Goal: Task Accomplishment & Management: Manage account settings

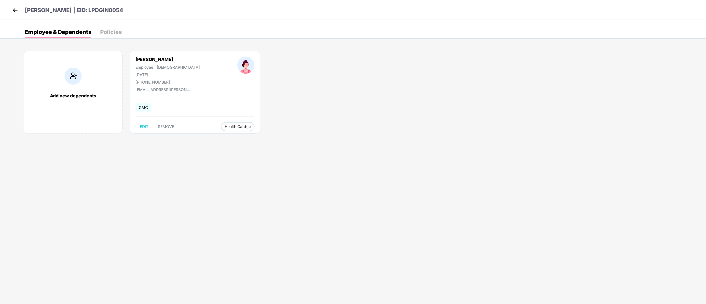
click at [14, 13] on img at bounding box center [15, 10] width 8 height 8
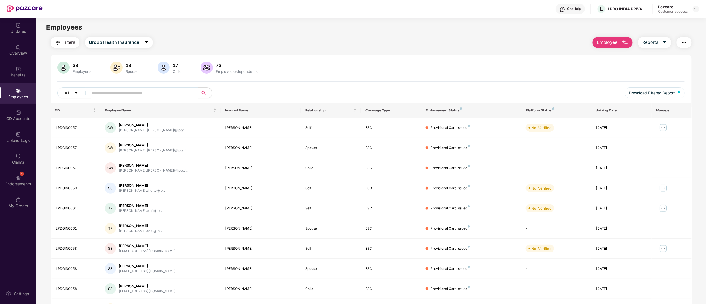
click at [694, 13] on div "Pazcare Customer_success" at bounding box center [678, 9] width 41 height 10
click at [695, 10] on img at bounding box center [696, 9] width 4 height 4
click at [664, 20] on div "Switch to partner view" at bounding box center [670, 22] width 72 height 11
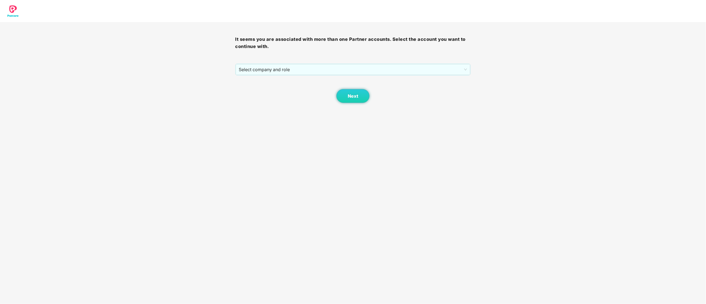
click at [234, 68] on div "It seems you are associated with more than one Partner accounts. Select the acc…" at bounding box center [353, 51] width 706 height 103
click at [247, 66] on span "Select company and role" at bounding box center [353, 69] width 228 height 10
click at [255, 90] on div "Pazcare - CUSTOMER_SUCCESS" at bounding box center [353, 89] width 229 height 6
click at [349, 94] on span "Next" at bounding box center [353, 96] width 10 height 5
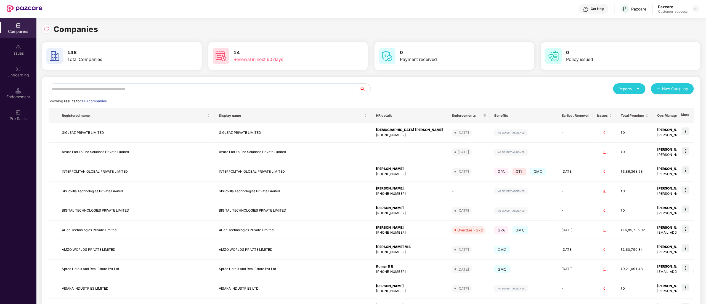
click at [90, 88] on input "text" at bounding box center [204, 88] width 311 height 11
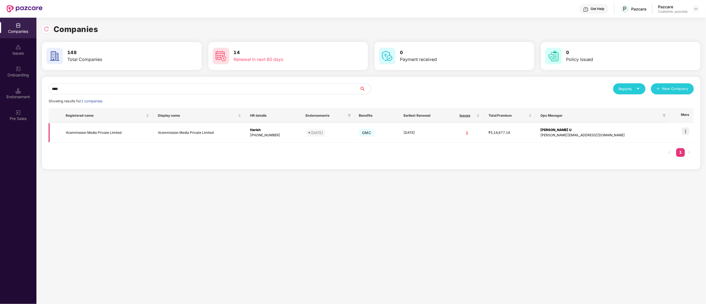
type input "****"
click at [684, 134] on img at bounding box center [685, 131] width 8 height 8
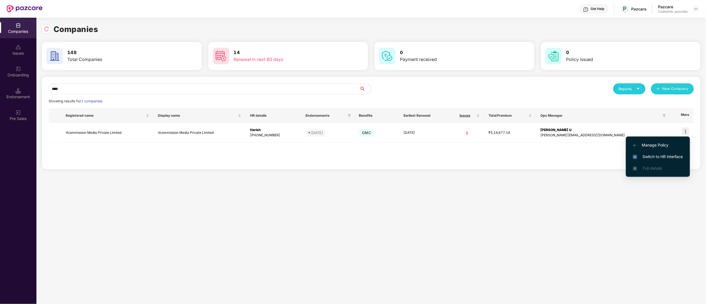
click at [675, 154] on li "Switch to HR interface" at bounding box center [658, 157] width 64 height 12
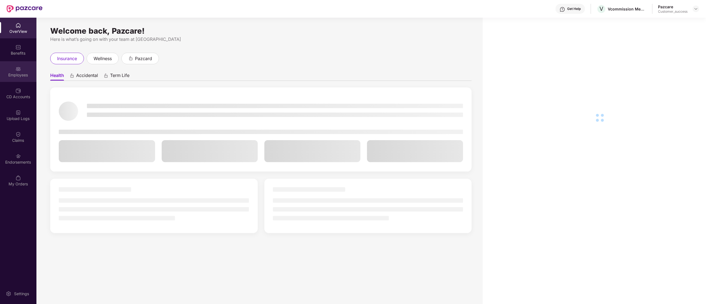
click at [13, 63] on div "Employees" at bounding box center [18, 71] width 36 height 21
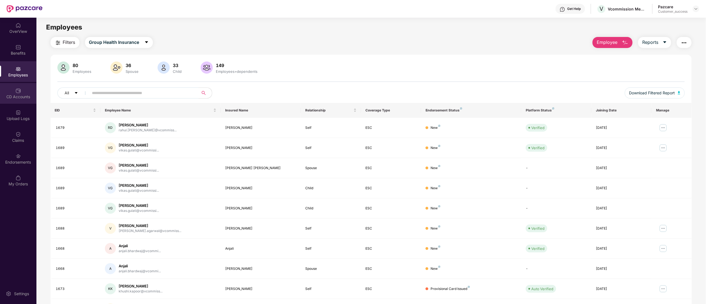
click at [12, 96] on div "CD Accounts" at bounding box center [18, 97] width 36 height 6
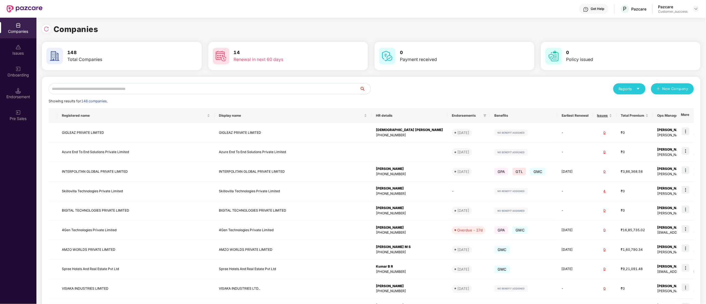
click at [129, 89] on input "text" at bounding box center [204, 88] width 311 height 11
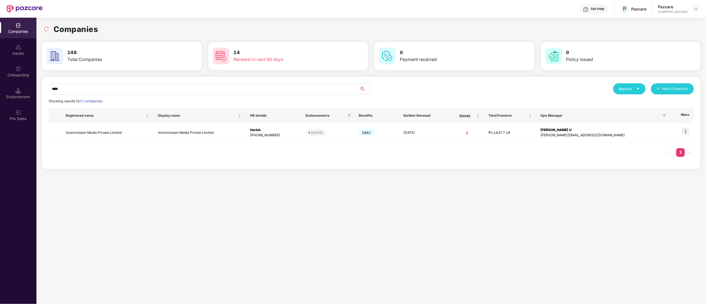
type input "****"
click at [687, 128] on img at bounding box center [685, 131] width 8 height 8
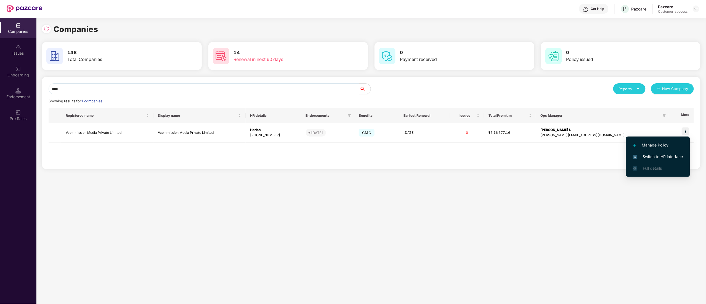
click at [668, 156] on span "Switch to HR interface" at bounding box center [658, 157] width 50 height 6
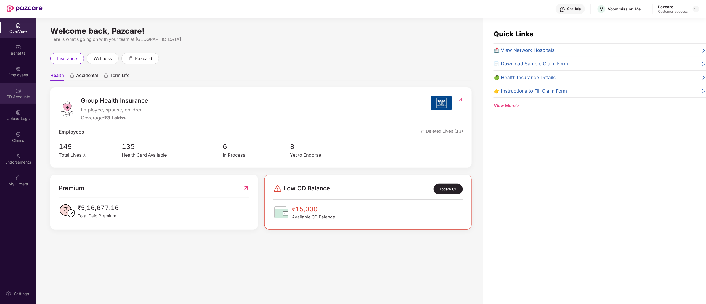
click at [13, 92] on div "CD Accounts" at bounding box center [18, 93] width 36 height 21
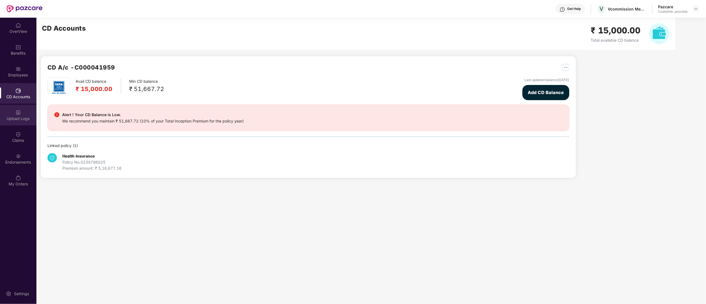
click at [19, 116] on div "Upload Logs" at bounding box center [18, 119] width 36 height 6
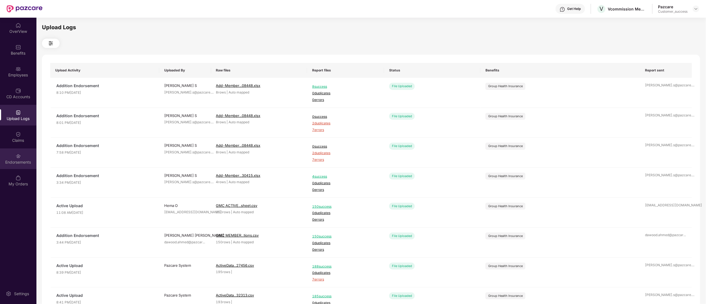
click at [20, 159] on div "Endorsements" at bounding box center [18, 158] width 36 height 21
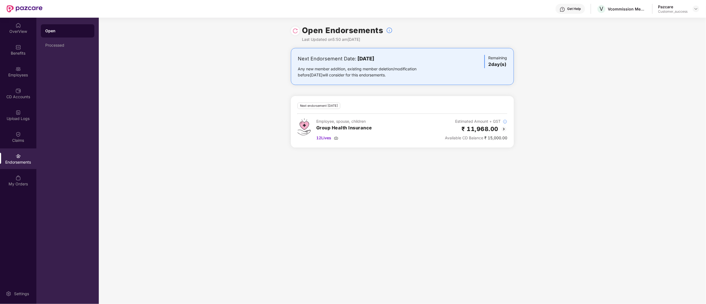
click at [503, 129] on img at bounding box center [503, 129] width 7 height 7
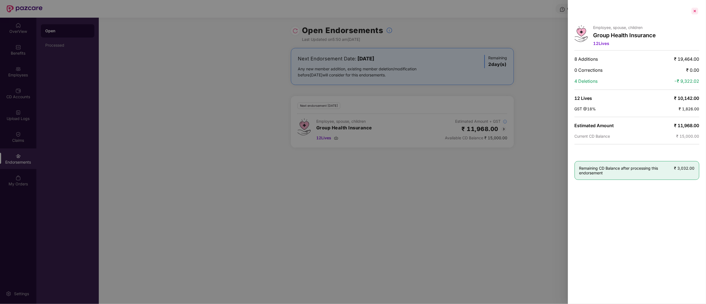
click at [697, 11] on div at bounding box center [694, 11] width 9 height 9
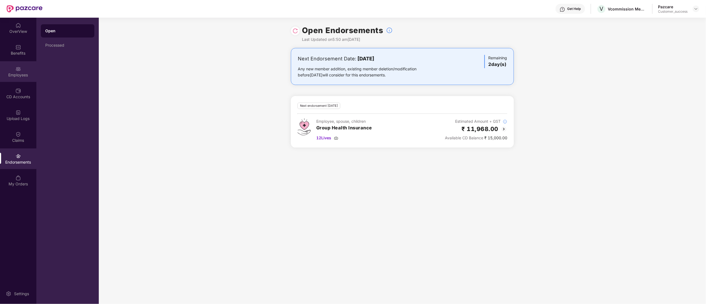
click at [8, 74] on div "Employees" at bounding box center [18, 75] width 36 height 6
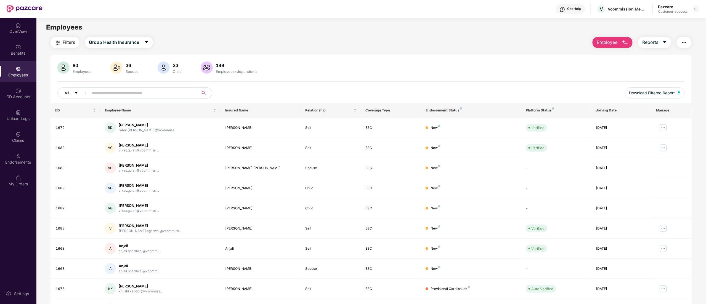
click at [607, 39] on span "Employee" at bounding box center [606, 42] width 21 height 7
click at [607, 54] on li "Add Employee(s)" at bounding box center [625, 57] width 64 height 11
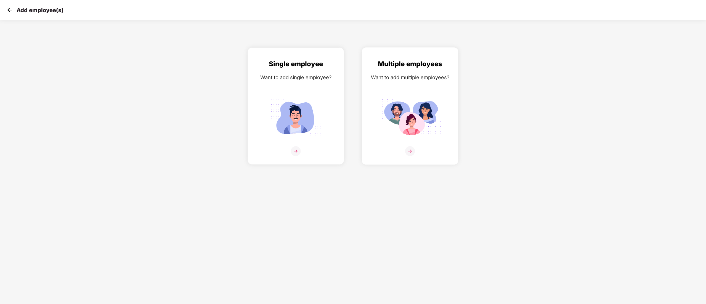
click at [433, 109] on img at bounding box center [410, 117] width 62 height 43
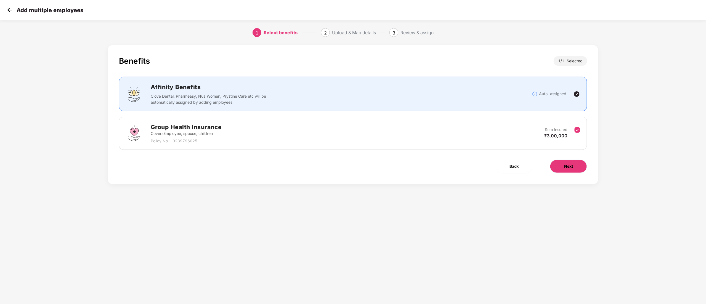
click at [563, 171] on button "Next" at bounding box center [568, 166] width 37 height 13
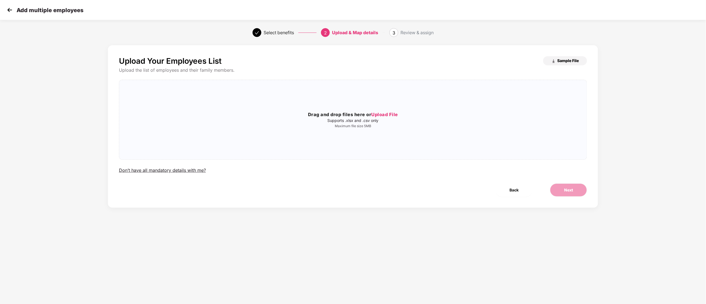
click at [561, 63] on span "Sample File" at bounding box center [568, 60] width 22 height 5
click at [387, 110] on div "Drag and drop files here or Upload File Supports .xlsx and .csv only Maximum fi…" at bounding box center [352, 119] width 467 height 71
click at [564, 190] on span "Next" at bounding box center [568, 190] width 9 height 6
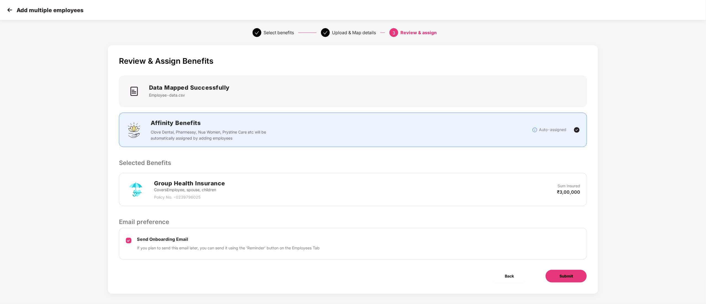
click at [565, 278] on span "Submit" at bounding box center [566, 276] width 14 height 6
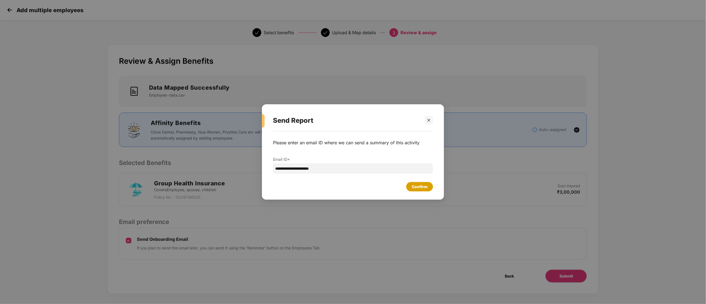
click at [419, 186] on div "Confirm" at bounding box center [420, 187] width 16 height 6
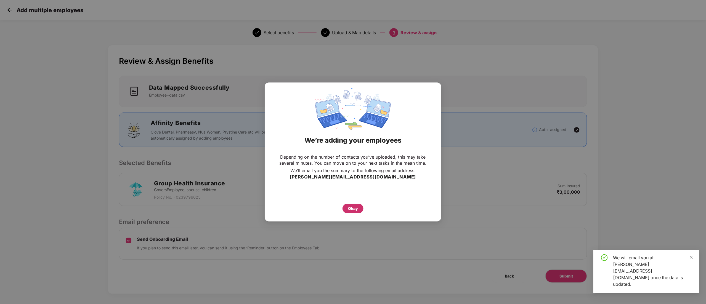
click at [356, 208] on div "Okay" at bounding box center [353, 209] width 10 height 6
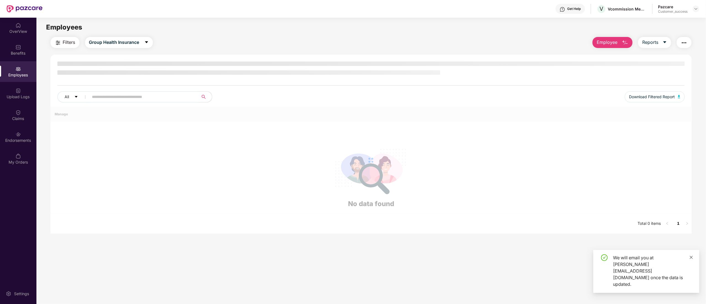
click at [692, 259] on icon "close" at bounding box center [691, 257] width 4 height 4
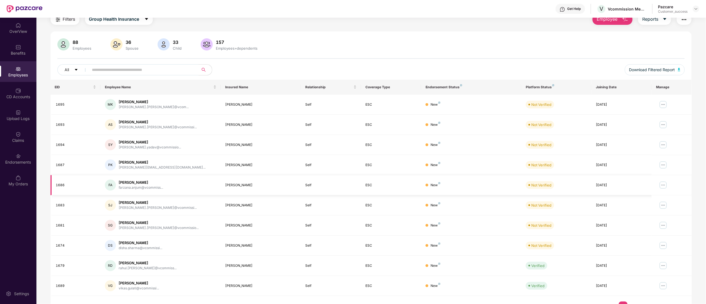
scroll to position [36, 0]
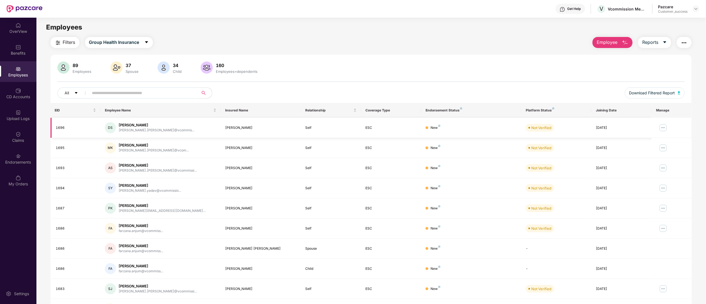
click at [665, 130] on img at bounding box center [663, 127] width 9 height 9
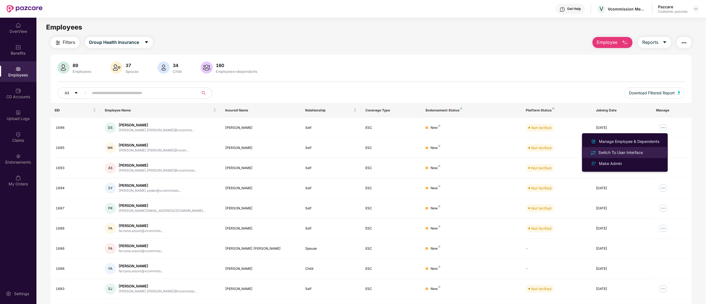
click at [628, 150] on div "Switch To User Interface" at bounding box center [620, 153] width 47 height 6
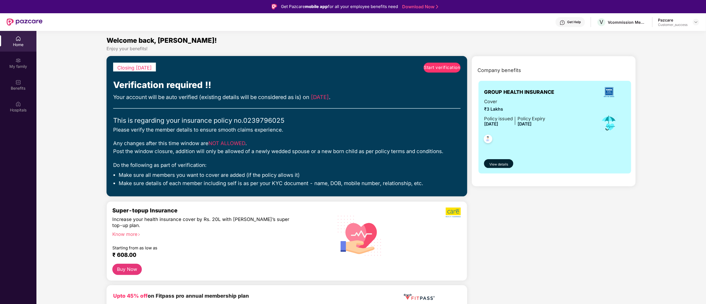
click at [443, 67] on span "Start verification" at bounding box center [442, 67] width 36 height 7
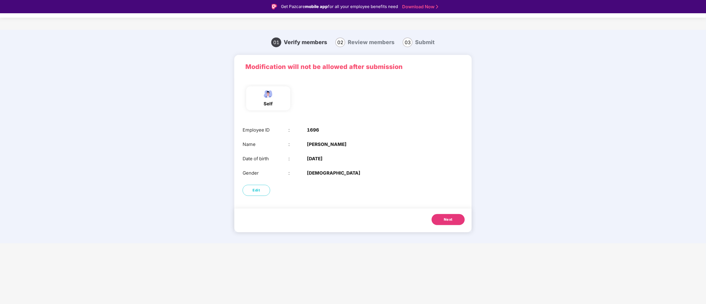
click at [455, 219] on button "Next" at bounding box center [447, 219] width 33 height 11
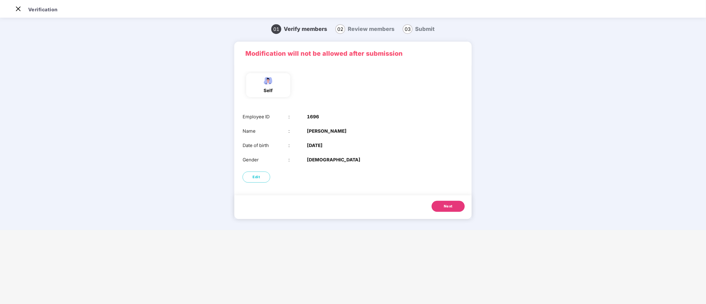
click at [455, 219] on main "Verification 01 Verify members 02 Review members 03 Submit Modification will no…" at bounding box center [353, 152] width 706 height 304
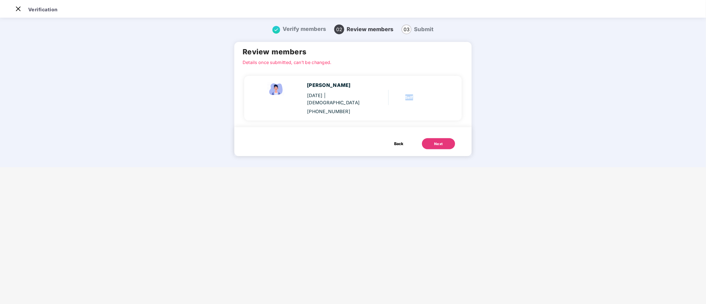
click at [455, 219] on main "Verification Verify members 02 Review members 03 Submit Review members Details …" at bounding box center [353, 152] width 706 height 304
click at [444, 138] on button "Next" at bounding box center [438, 143] width 33 height 11
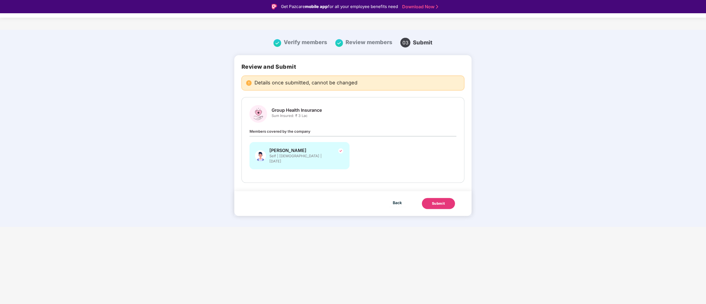
click at [441, 201] on div "Submit" at bounding box center [438, 204] width 13 height 6
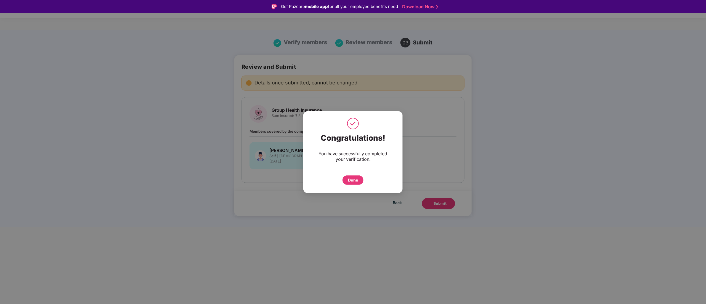
click at [350, 181] on div "Done" at bounding box center [353, 180] width 10 height 6
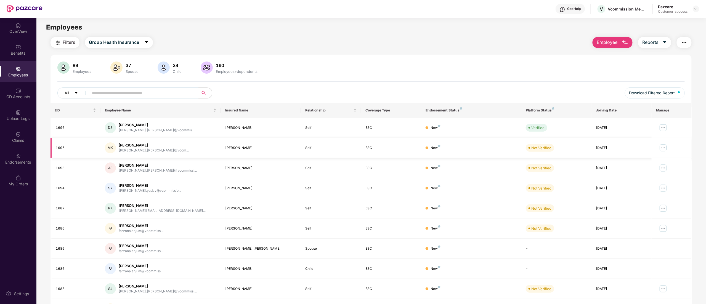
click at [666, 150] on img at bounding box center [663, 147] width 9 height 9
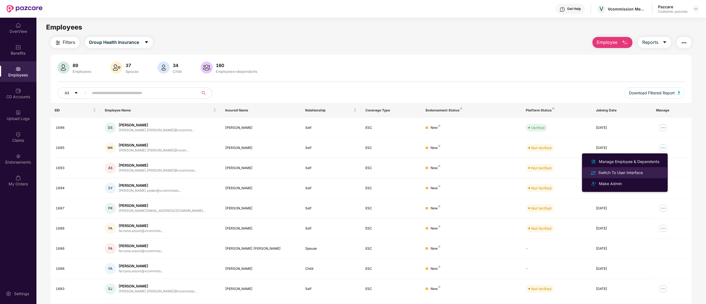
click at [618, 170] on div "Switch To User Interface" at bounding box center [620, 173] width 47 height 6
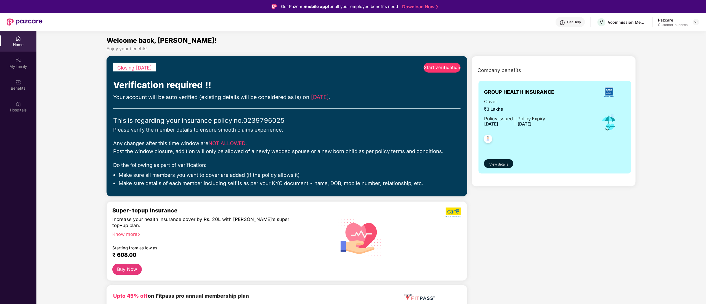
click at [443, 63] on link "Start verification" at bounding box center [441, 68] width 37 height 10
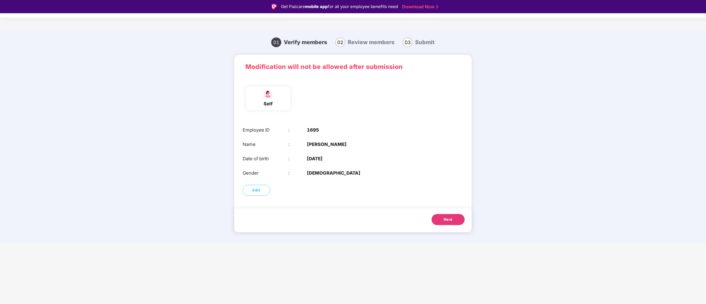
click at [449, 219] on span "Next" at bounding box center [448, 220] width 9 height 6
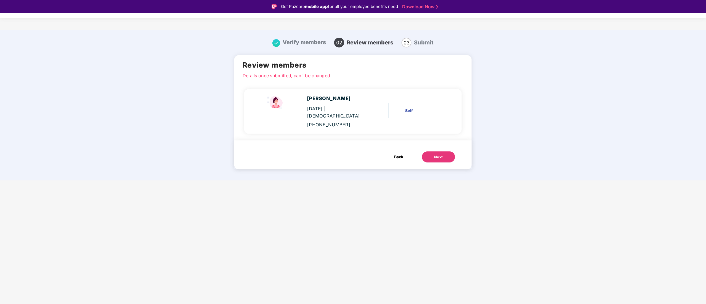
scroll to position [13, 0]
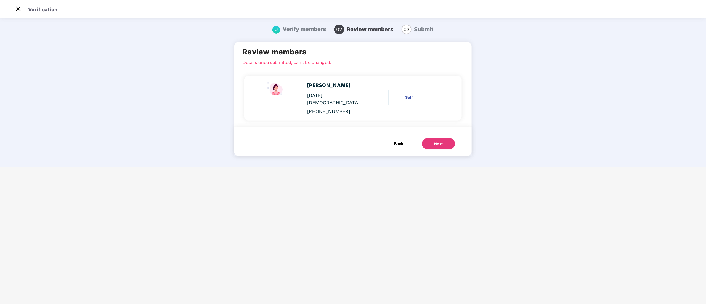
click at [442, 141] on div "Next" at bounding box center [438, 144] width 9 height 6
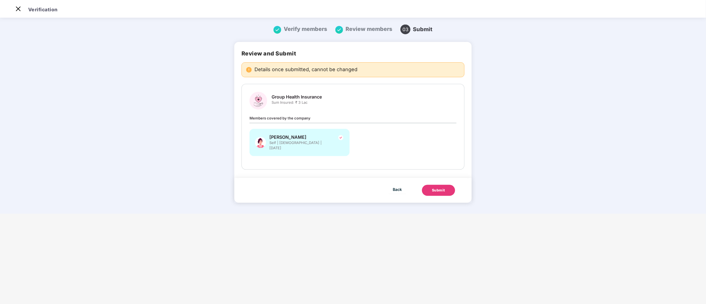
scroll to position [0, 0]
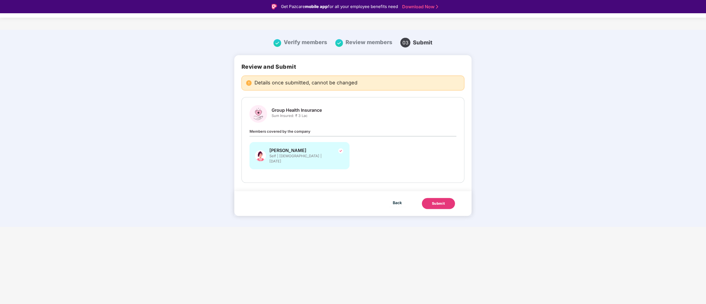
click at [442, 201] on div "Submit" at bounding box center [438, 204] width 13 height 6
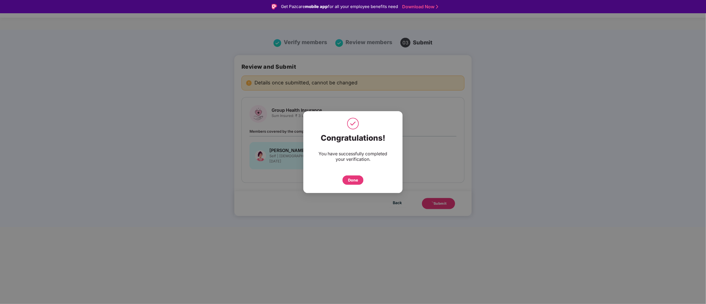
click at [359, 178] on div "Done" at bounding box center [352, 179] width 21 height 9
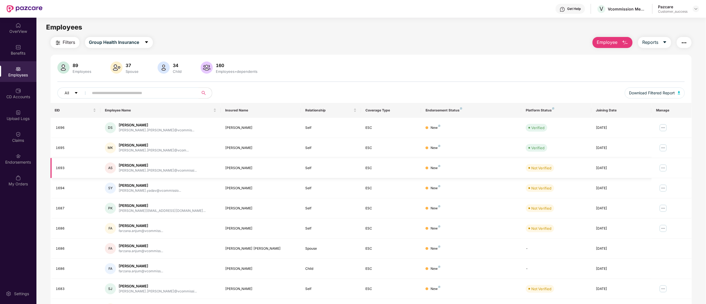
click at [662, 167] on img at bounding box center [663, 168] width 9 height 9
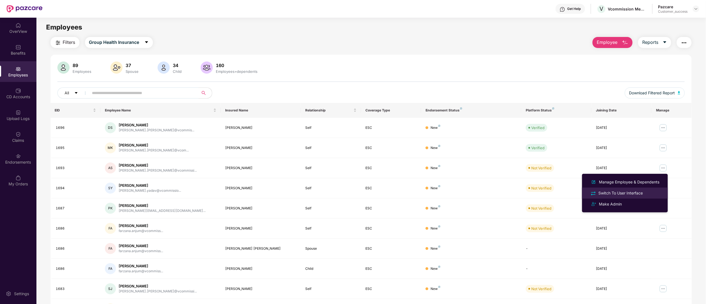
click at [622, 193] on div "Switch To User Interface" at bounding box center [620, 193] width 47 height 6
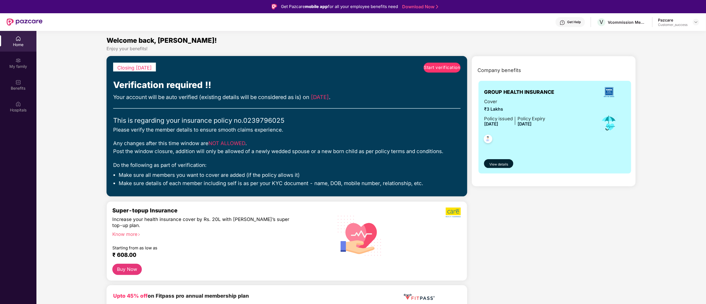
click at [444, 69] on span "Start verification" at bounding box center [442, 67] width 36 height 7
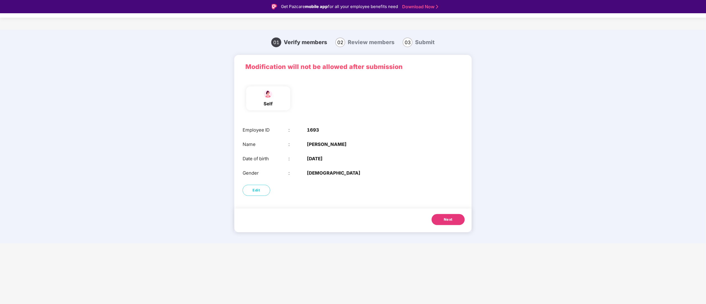
click at [445, 217] on span "Next" at bounding box center [448, 220] width 9 height 6
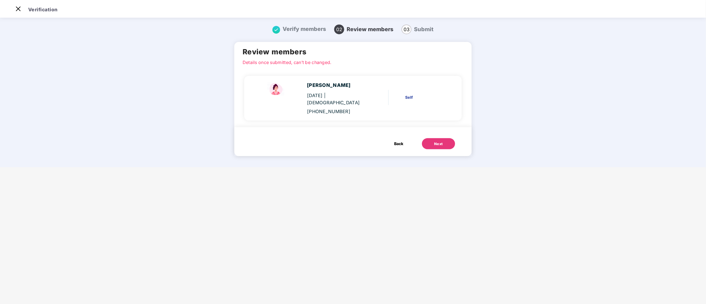
click at [441, 138] on button "Next" at bounding box center [438, 143] width 33 height 11
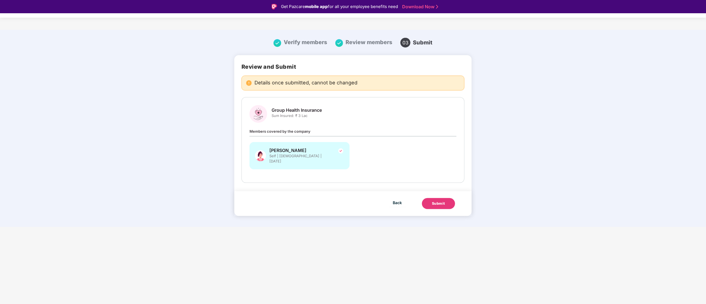
click at [443, 201] on div "Submit" at bounding box center [438, 204] width 13 height 6
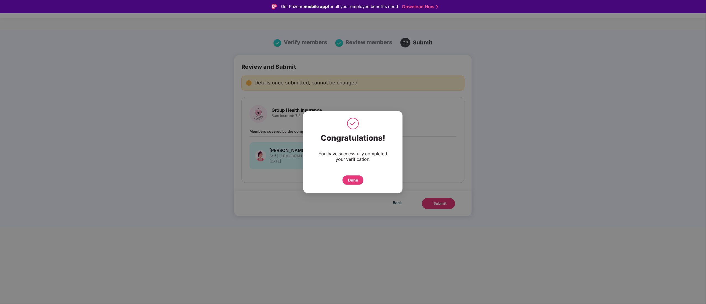
click at [357, 183] on div "Done" at bounding box center [353, 180] width 10 height 6
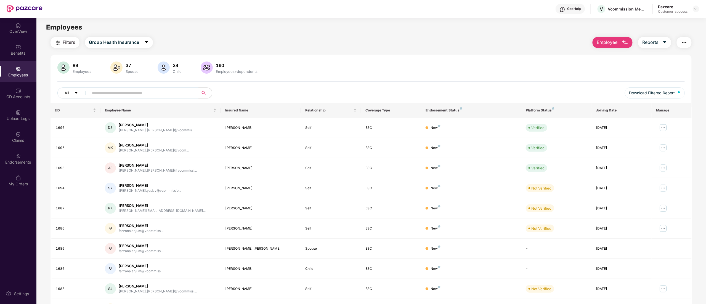
scroll to position [36, 0]
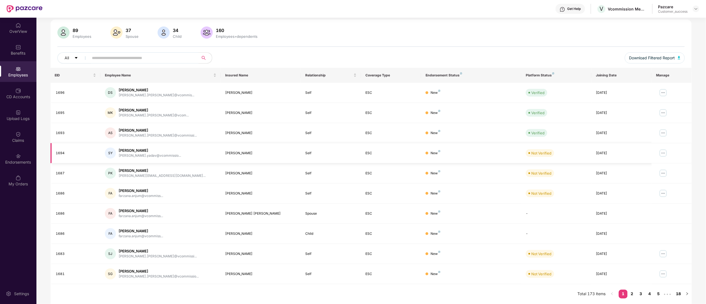
click at [663, 153] on img at bounding box center [663, 153] width 9 height 9
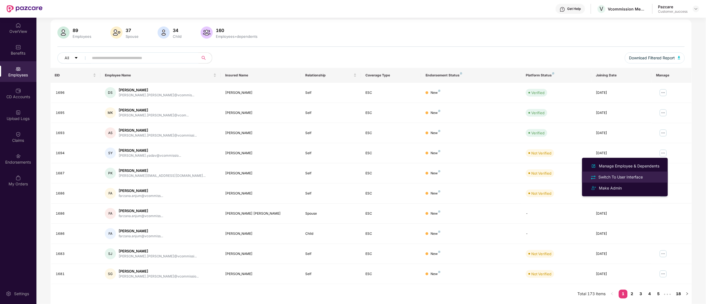
click at [618, 175] on div "Switch To User Interface" at bounding box center [620, 177] width 47 height 6
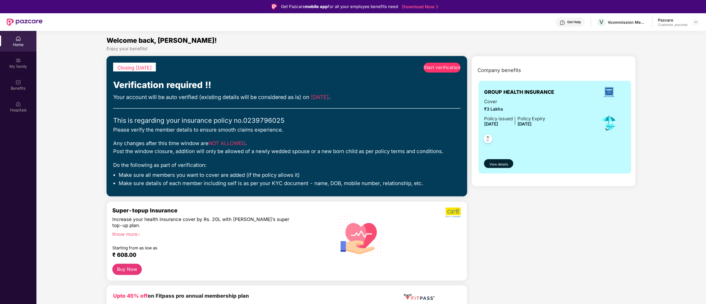
click at [433, 65] on span "Start verification" at bounding box center [442, 67] width 36 height 7
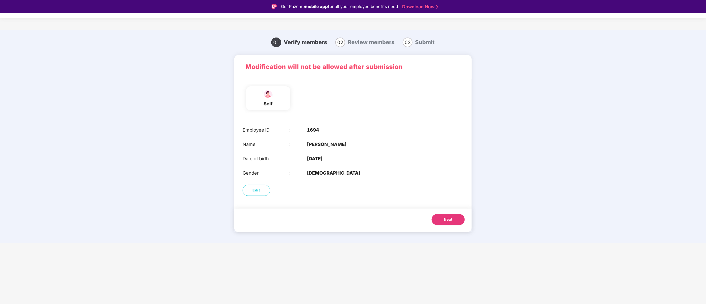
click at [441, 218] on button "Next" at bounding box center [447, 219] width 33 height 11
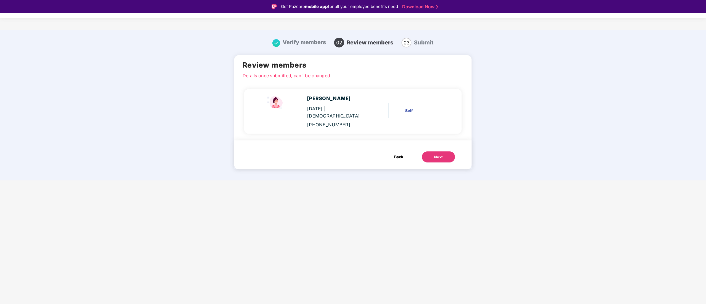
scroll to position [13, 0]
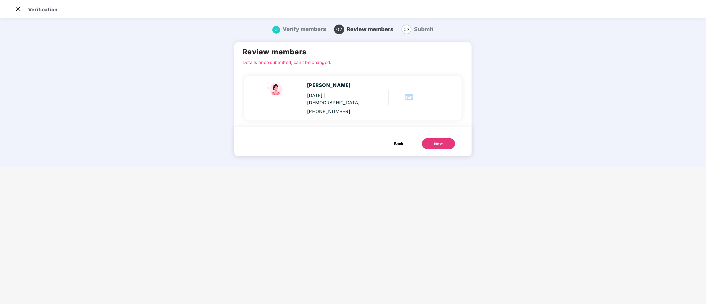
click at [441, 218] on main "Verification Verify members 02 Review members 03 Submit Review members Details …" at bounding box center [353, 152] width 706 height 304
click at [441, 141] on div "Next" at bounding box center [438, 144] width 9 height 6
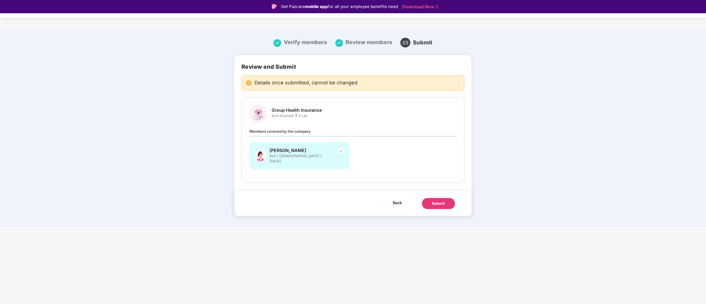
drag, startPoint x: 445, startPoint y: 198, endPoint x: 470, endPoint y: 214, distance: 30.0
click at [445, 199] on button "Submit" at bounding box center [438, 203] width 33 height 11
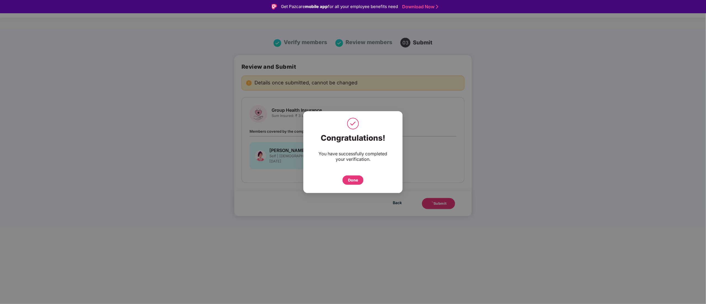
click at [349, 179] on div "Done" at bounding box center [353, 180] width 10 height 6
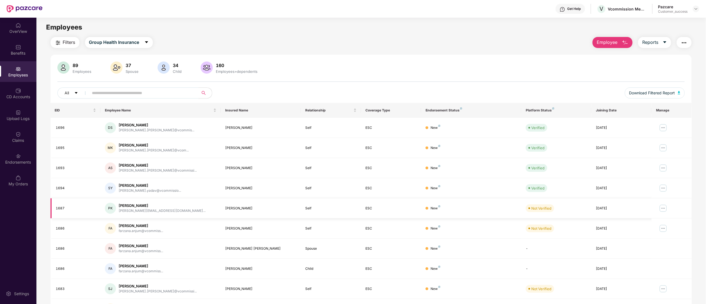
click at [661, 208] on img at bounding box center [663, 208] width 9 height 9
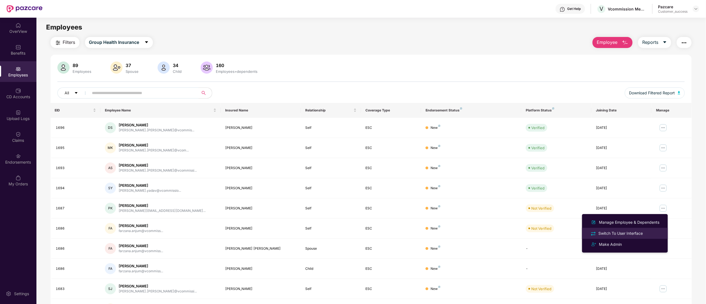
click at [619, 232] on div "Switch To User Interface" at bounding box center [620, 233] width 47 height 6
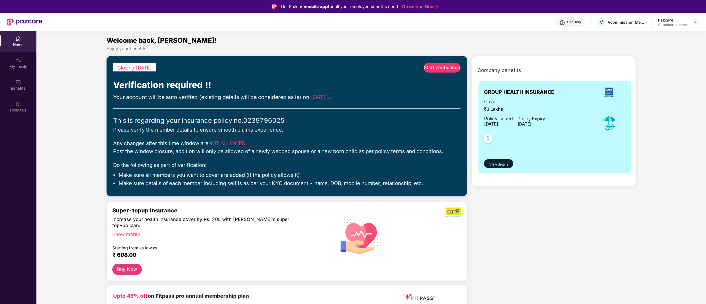
click at [433, 67] on span "Start verification" at bounding box center [442, 67] width 36 height 7
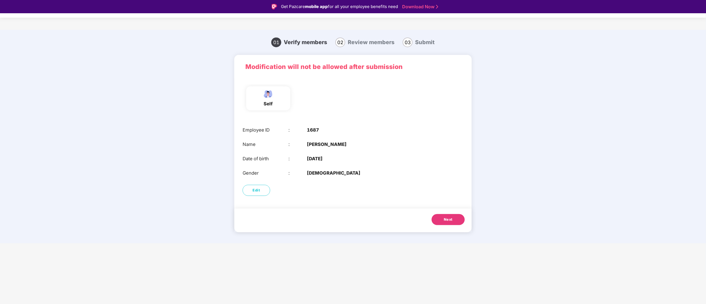
click at [450, 220] on button "Next" at bounding box center [447, 219] width 33 height 11
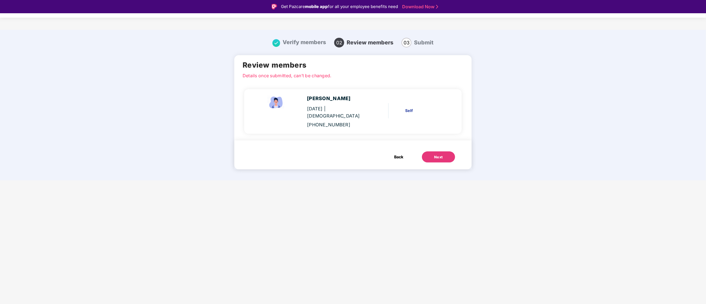
scroll to position [13, 0]
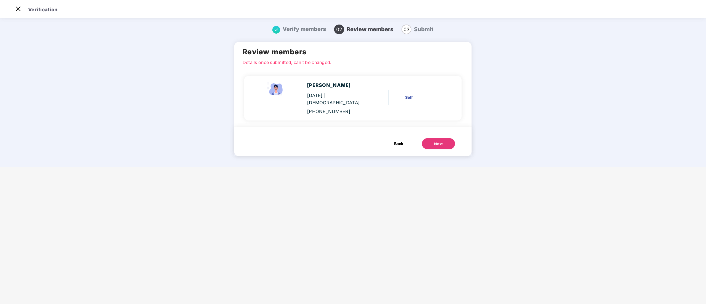
click at [432, 138] on button "Next" at bounding box center [438, 143] width 33 height 11
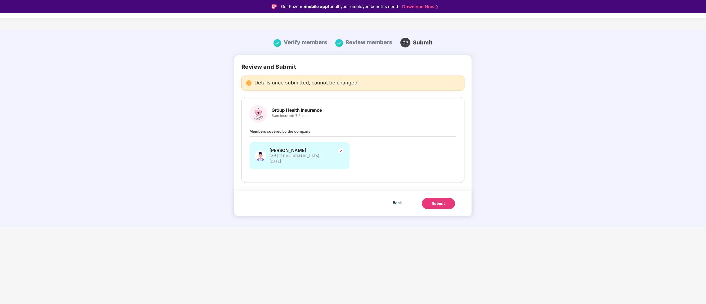
click at [438, 198] on button "Submit" at bounding box center [438, 203] width 33 height 11
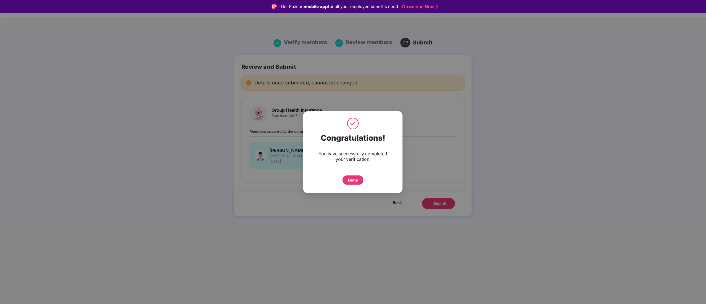
click at [352, 180] on div "Done" at bounding box center [353, 180] width 10 height 6
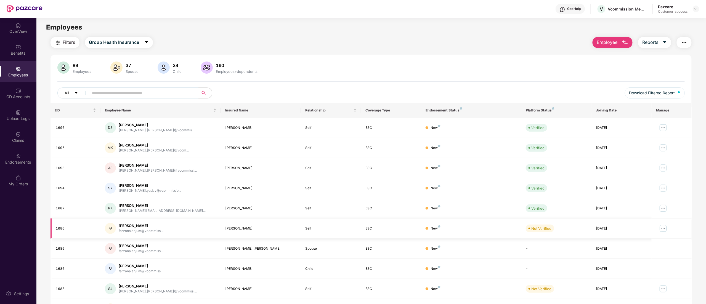
click at [667, 231] on img at bounding box center [663, 228] width 9 height 9
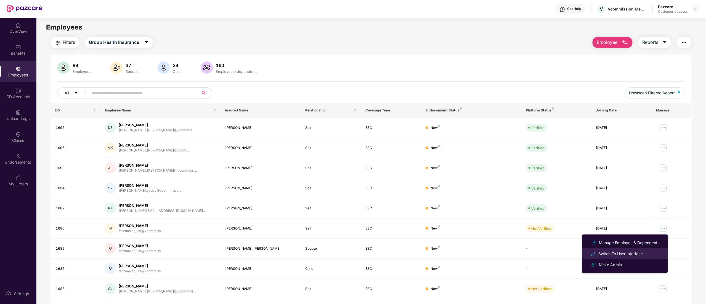
click at [626, 253] on div "Switch To User Interface" at bounding box center [620, 254] width 47 height 6
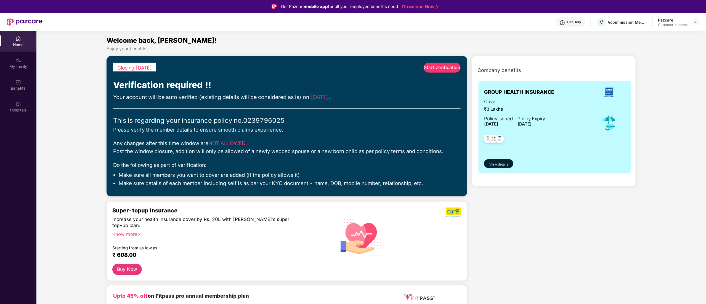
click at [433, 69] on span "Start verification" at bounding box center [442, 67] width 36 height 7
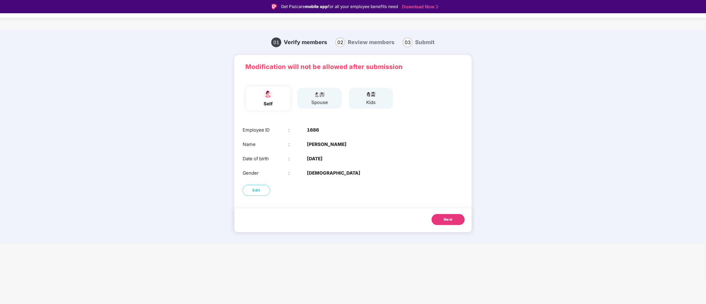
click at [451, 217] on span "Next" at bounding box center [448, 220] width 9 height 6
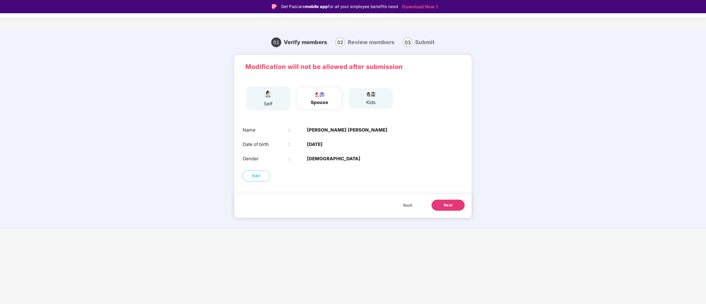
scroll to position [13, 0]
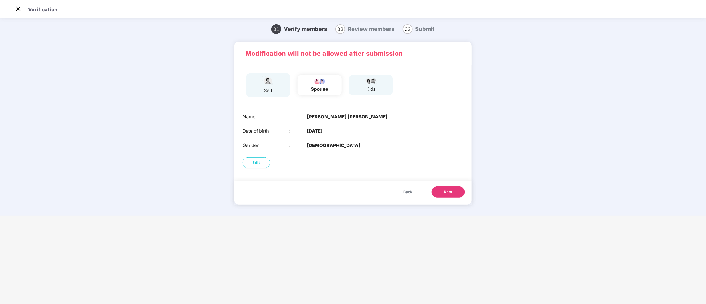
click at [449, 192] on span "Next" at bounding box center [448, 192] width 9 height 6
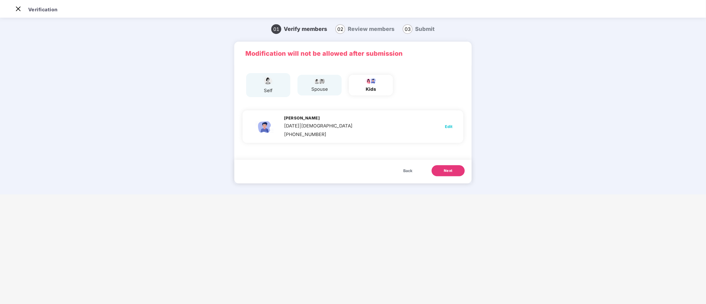
click at [451, 172] on span "Next" at bounding box center [448, 171] width 9 height 6
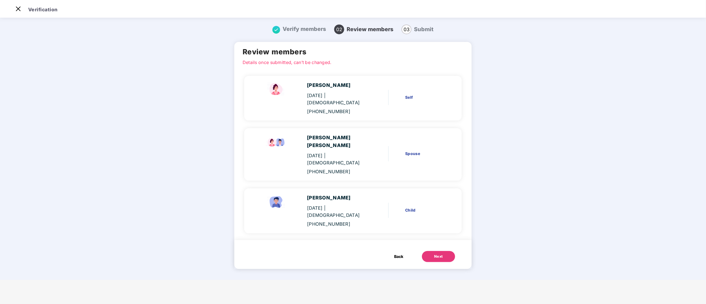
drag, startPoint x: 443, startPoint y: 227, endPoint x: 443, endPoint y: 232, distance: 4.4
click at [443, 246] on div "Back Next" at bounding box center [423, 254] width 84 height 17
click at [443, 251] on button "Next" at bounding box center [438, 256] width 33 height 11
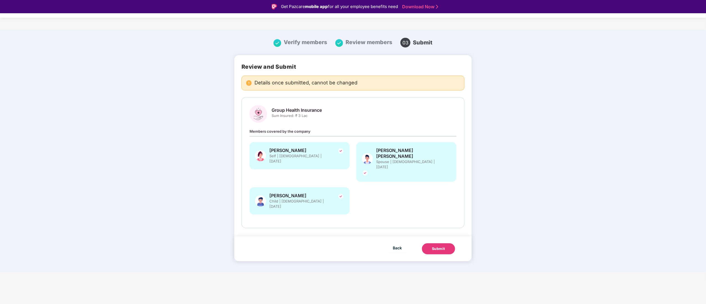
click at [444, 246] on div "Submit" at bounding box center [438, 249] width 13 height 6
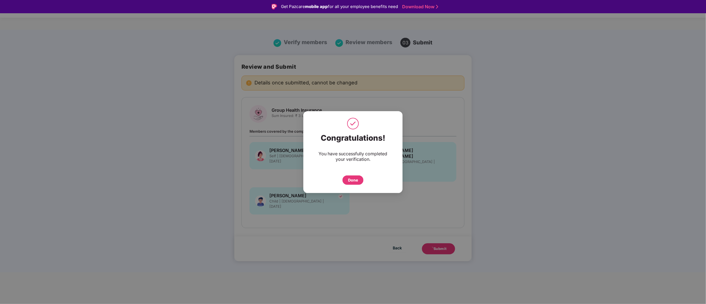
click at [359, 183] on div "Done" at bounding box center [352, 179] width 21 height 9
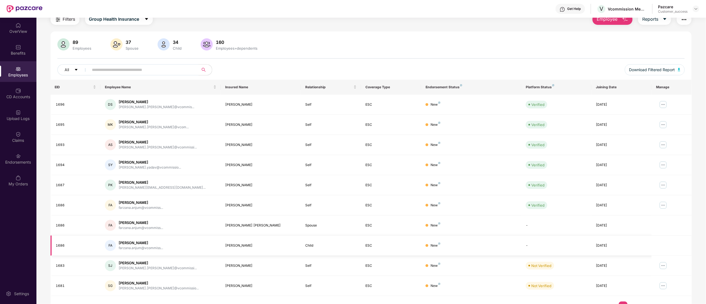
scroll to position [36, 0]
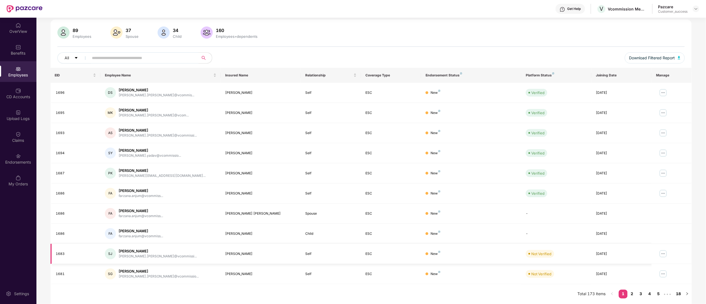
click at [664, 255] on img at bounding box center [663, 253] width 9 height 9
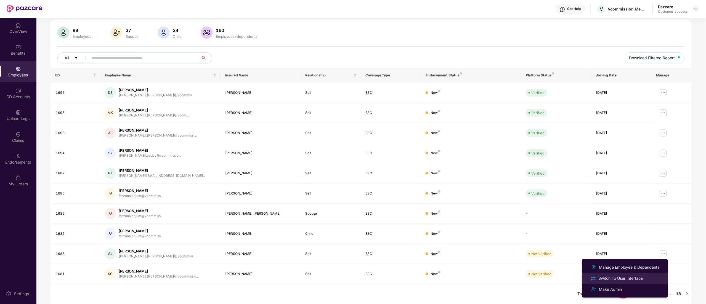
click at [620, 278] on div "Switch To User Interface" at bounding box center [620, 278] width 47 height 6
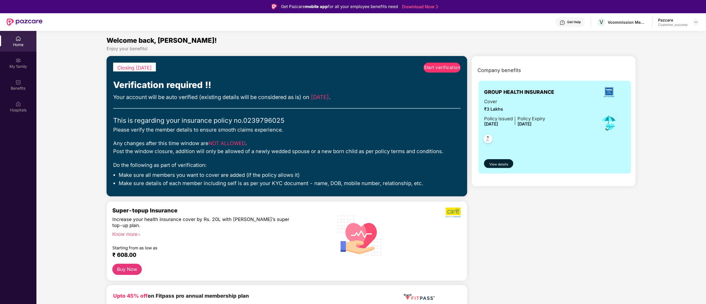
click at [442, 71] on span "Start verification" at bounding box center [442, 67] width 36 height 7
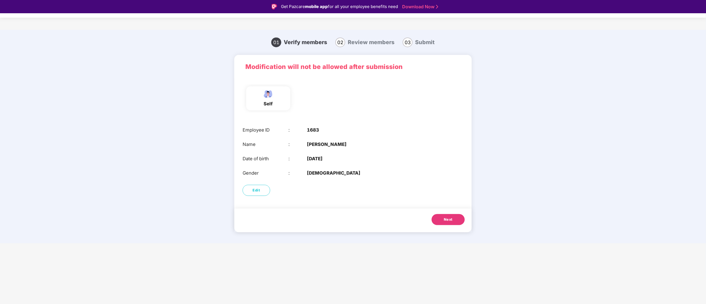
click at [453, 221] on button "Next" at bounding box center [447, 219] width 33 height 11
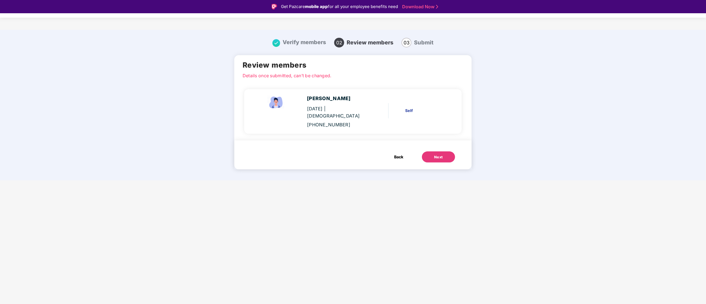
scroll to position [13, 0]
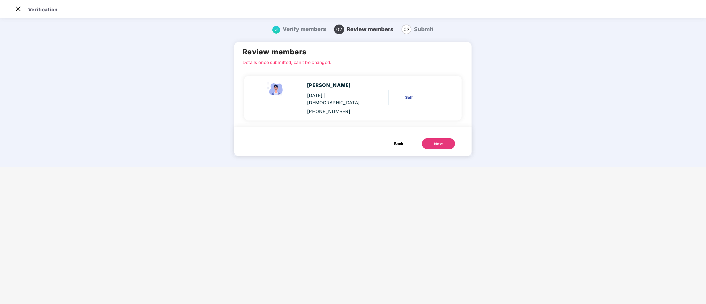
click at [439, 139] on button "Next" at bounding box center [438, 143] width 33 height 11
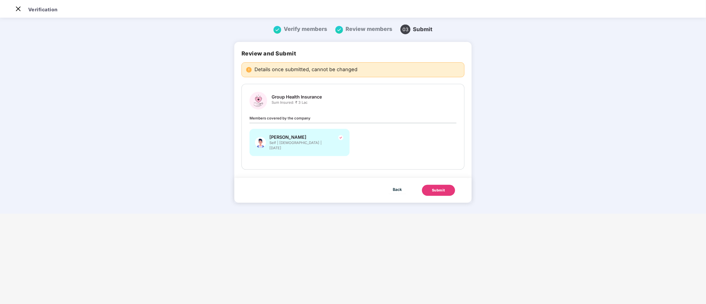
scroll to position [0, 0]
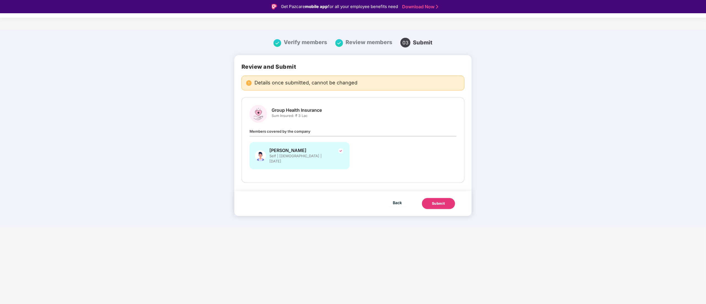
click at [440, 201] on div "Submit" at bounding box center [438, 204] width 13 height 6
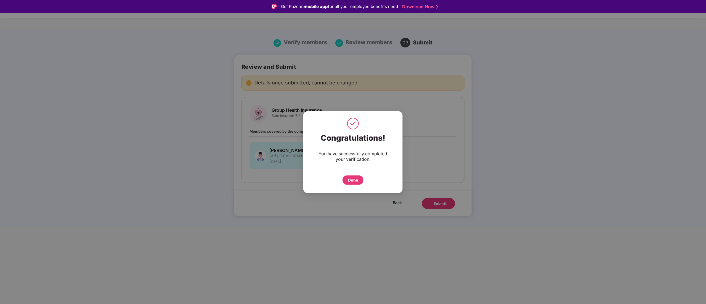
click at [355, 179] on div "Done" at bounding box center [353, 180] width 10 height 6
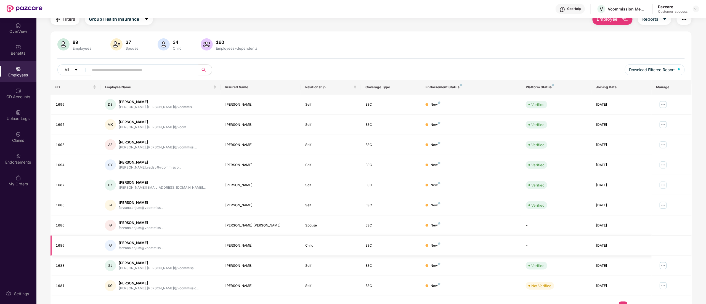
scroll to position [36, 0]
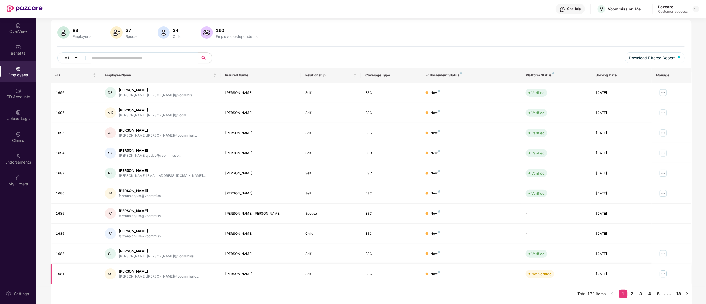
click at [661, 271] on img at bounding box center [663, 274] width 9 height 9
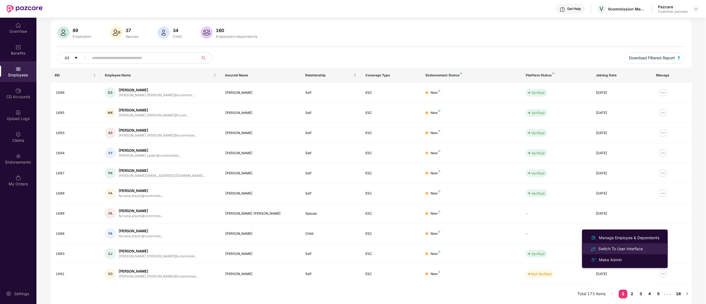
click at [618, 248] on div "Switch To User Interface" at bounding box center [620, 249] width 47 height 6
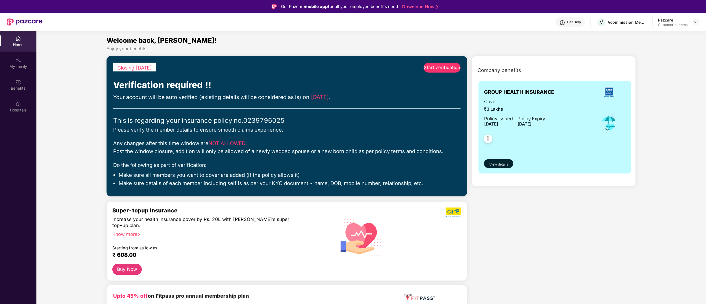
click at [434, 68] on span "Start verification" at bounding box center [442, 67] width 36 height 7
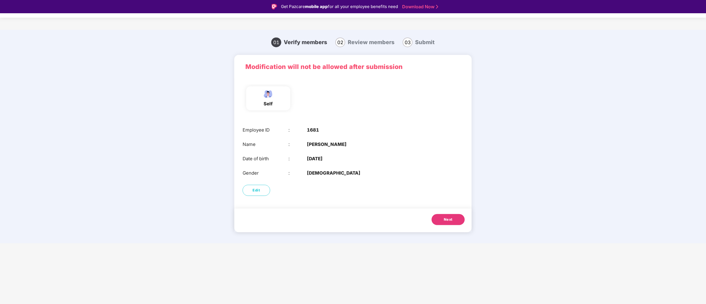
drag, startPoint x: 457, startPoint y: 210, endPoint x: 457, endPoint y: 216, distance: 6.1
click at [457, 211] on div "Next" at bounding box center [352, 221] width 237 height 24
click at [458, 217] on button "Next" at bounding box center [447, 219] width 33 height 11
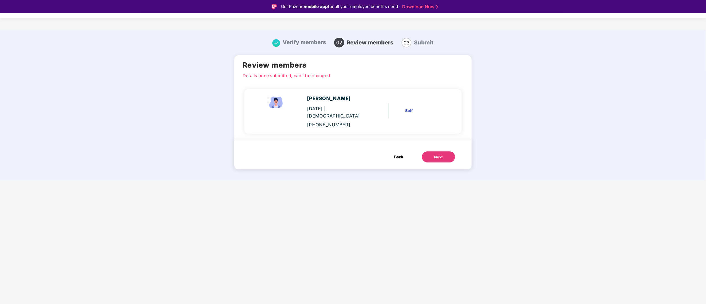
scroll to position [13, 0]
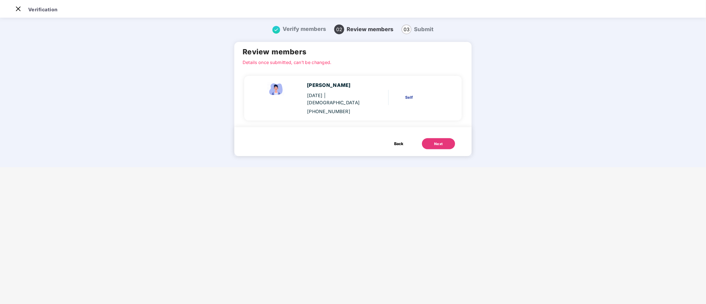
click at [437, 140] on button "Next" at bounding box center [438, 143] width 33 height 11
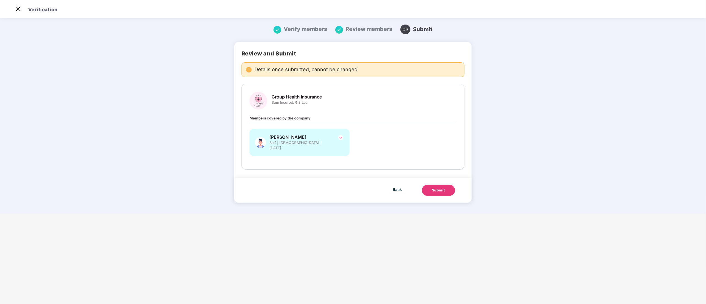
scroll to position [0, 0]
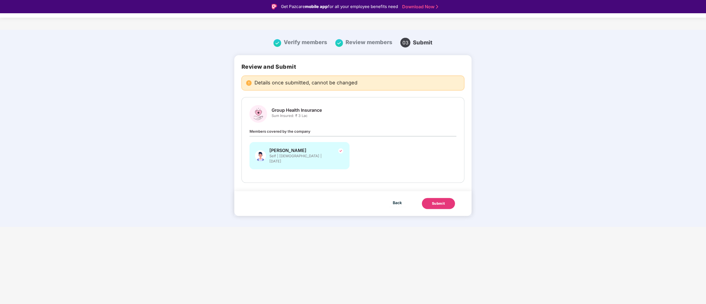
click at [439, 201] on div "Submit" at bounding box center [438, 204] width 13 height 6
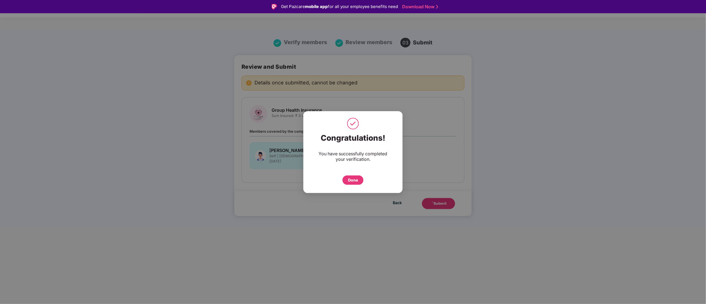
click at [353, 178] on div "Done" at bounding box center [353, 180] width 10 height 6
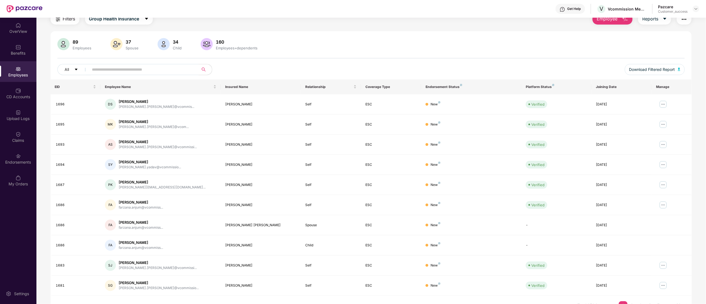
scroll to position [36, 0]
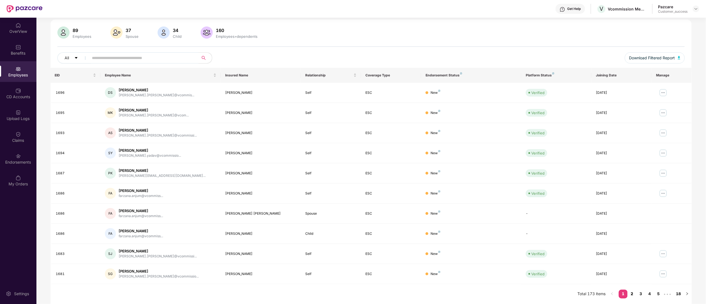
click at [631, 292] on link "2" at bounding box center [631, 294] width 9 height 8
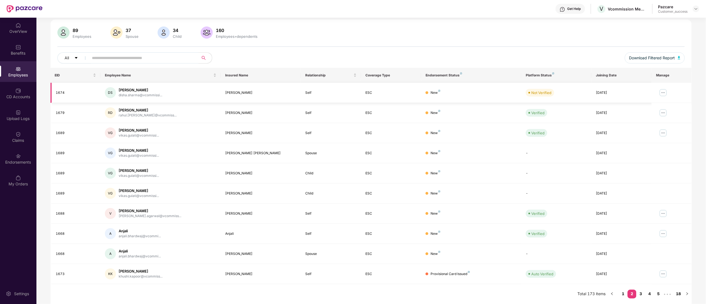
click at [664, 95] on img at bounding box center [663, 92] width 9 height 9
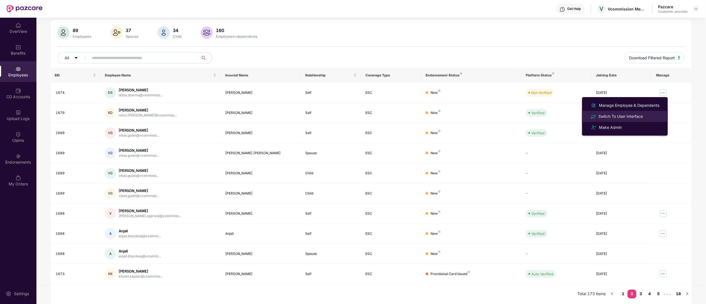
click at [622, 116] on div "Switch To User Interface" at bounding box center [620, 116] width 47 height 6
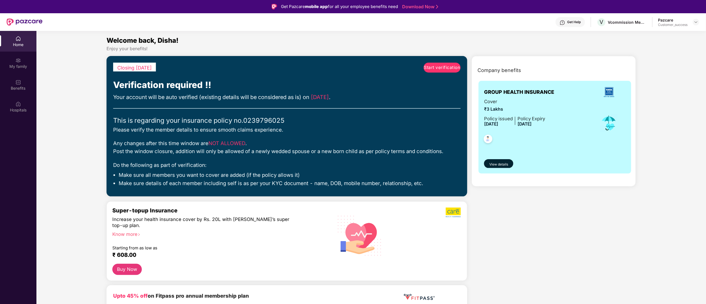
click at [434, 68] on span "Start verification" at bounding box center [442, 67] width 36 height 7
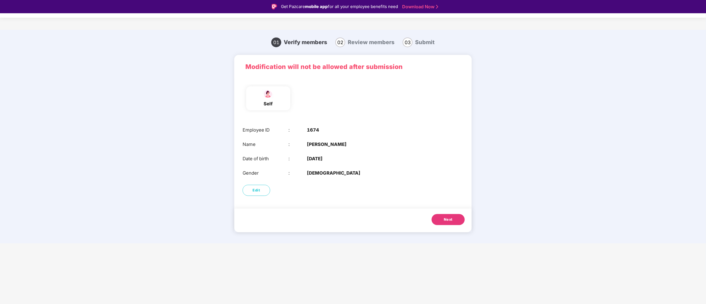
click at [446, 218] on span "Next" at bounding box center [448, 220] width 9 height 6
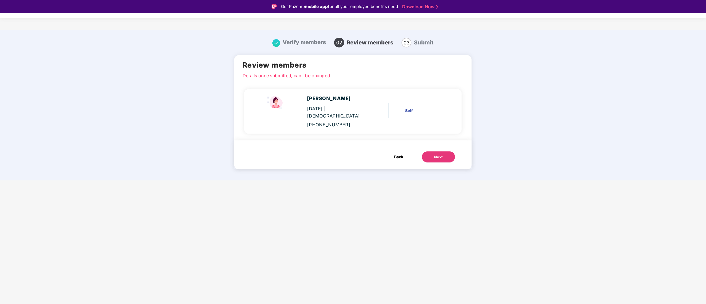
scroll to position [13, 0]
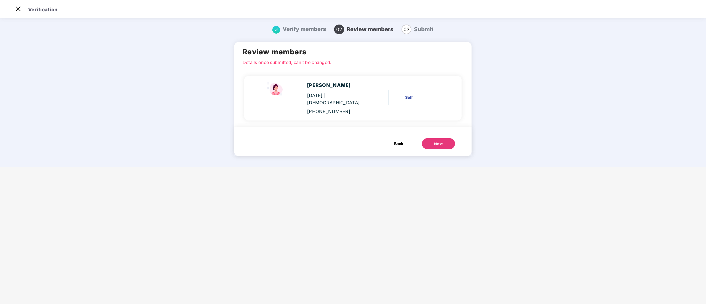
click at [441, 141] on div "Next" at bounding box center [438, 144] width 9 height 6
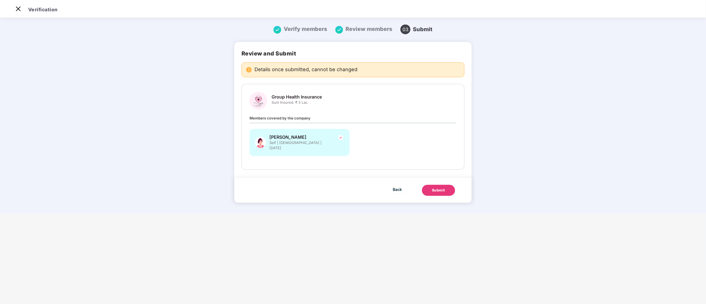
scroll to position [0, 0]
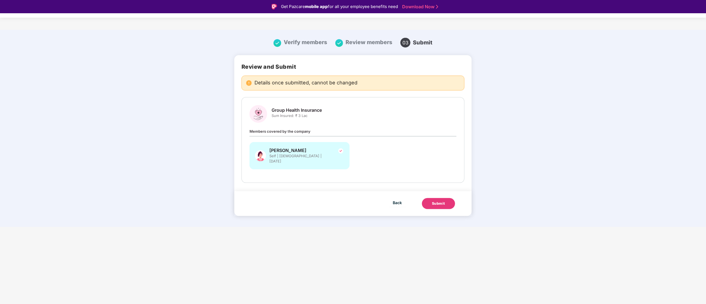
click at [435, 201] on div "Submit" at bounding box center [438, 204] width 13 height 6
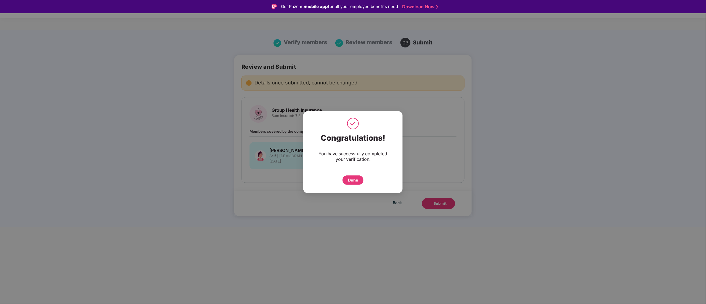
click at [360, 180] on div "Done" at bounding box center [352, 179] width 21 height 9
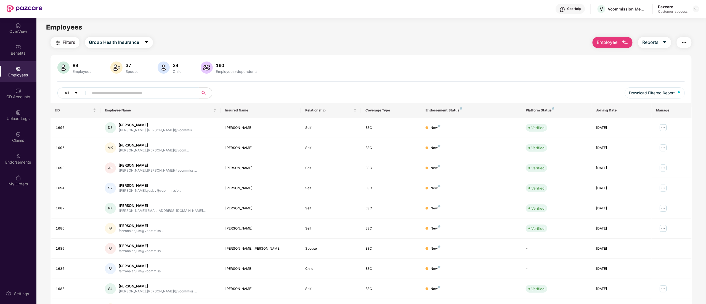
click at [111, 92] on input "text" at bounding box center [141, 93] width 99 height 8
paste input "****"
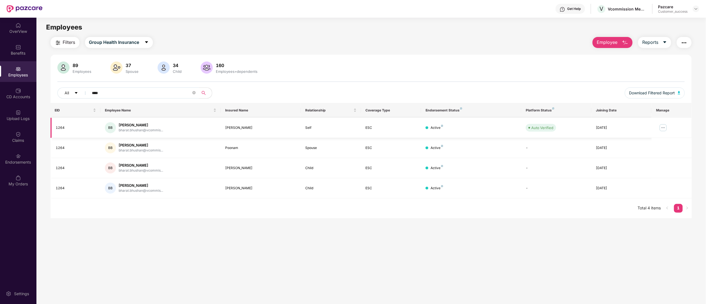
type input "****"
click at [662, 128] on img at bounding box center [663, 127] width 9 height 9
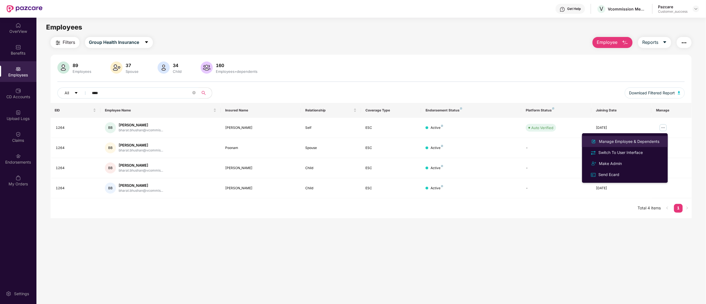
click at [628, 142] on div "Manage Employee & Dependents" at bounding box center [629, 141] width 63 height 6
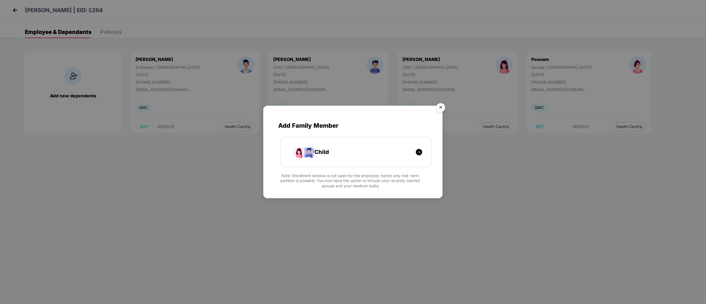
click at [440, 107] on img "Close" at bounding box center [440, 108] width 15 height 15
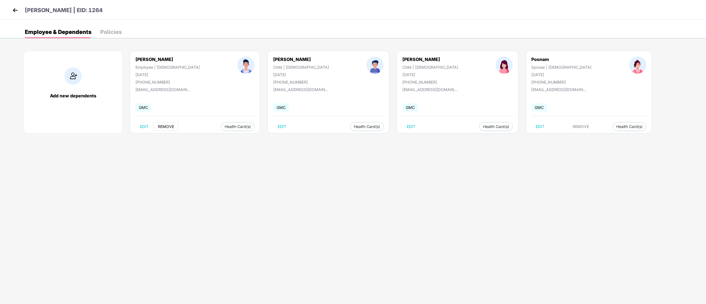
click at [166, 127] on span "REMOVE" at bounding box center [166, 126] width 16 height 4
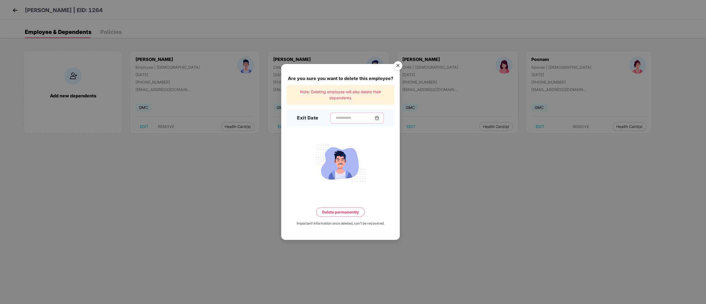
click at [339, 117] on input at bounding box center [355, 118] width 40 height 6
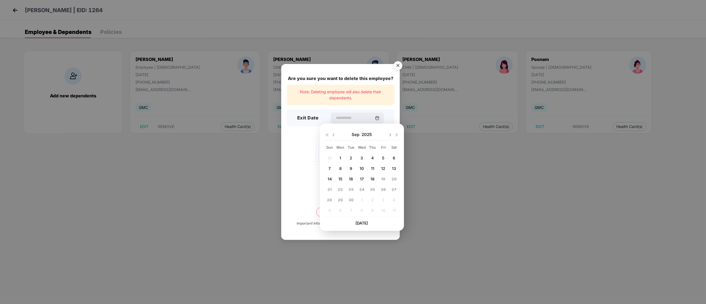
click at [387, 154] on div "5" at bounding box center [384, 158] width 10 height 8
click at [381, 158] on div "5" at bounding box center [383, 158] width 8 height 8
type input "**********"
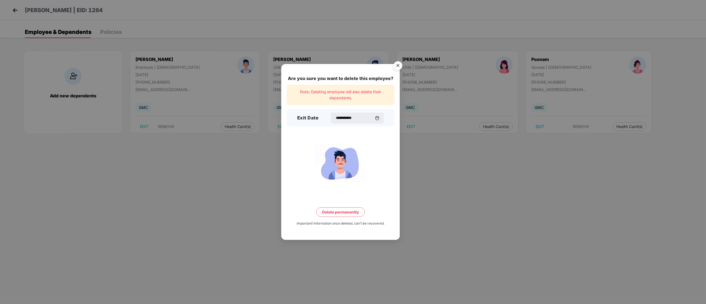
drag, startPoint x: 343, startPoint y: 209, endPoint x: 363, endPoint y: 209, distance: 20.4
click at [343, 209] on button "Delete permanently" at bounding box center [340, 211] width 49 height 9
click at [396, 64] on img "Close" at bounding box center [397, 66] width 15 height 15
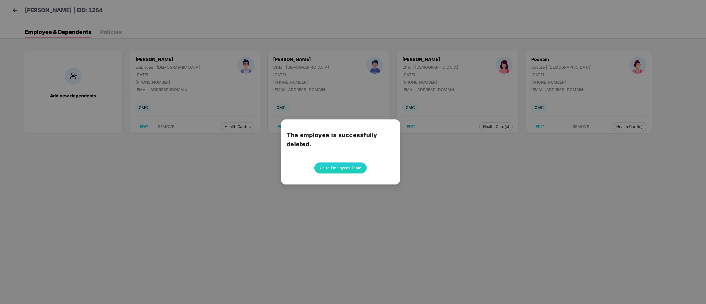
click at [347, 165] on button "Go to Employees Table" at bounding box center [340, 167] width 52 height 11
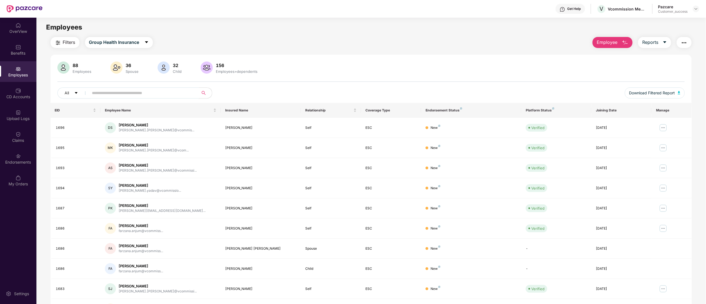
click at [167, 98] on span at bounding box center [142, 92] width 113 height 11
paste input "****"
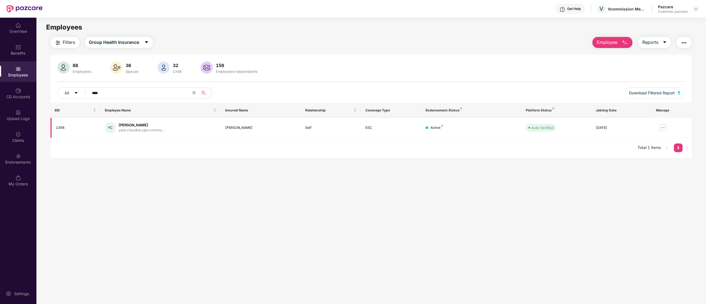
type input "****"
click at [661, 128] on img at bounding box center [663, 127] width 9 height 9
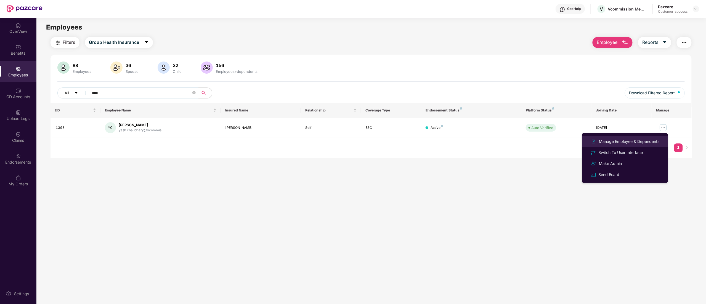
click at [626, 139] on div "Manage Employee & Dependents" at bounding box center [629, 141] width 63 height 6
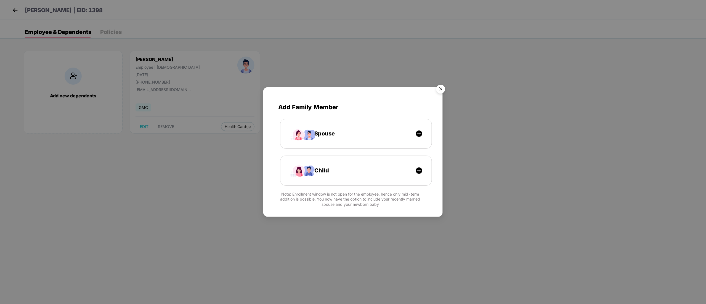
click at [441, 86] on img "Close" at bounding box center [440, 89] width 15 height 15
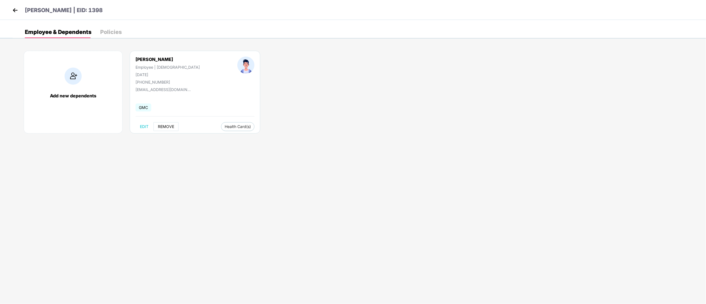
click at [162, 127] on span "REMOVE" at bounding box center [166, 126] width 16 height 4
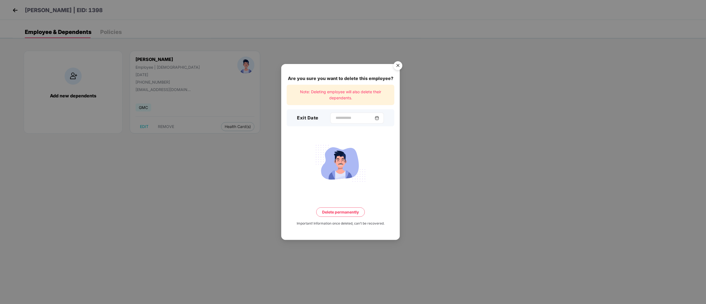
click at [340, 113] on div at bounding box center [357, 118] width 54 height 11
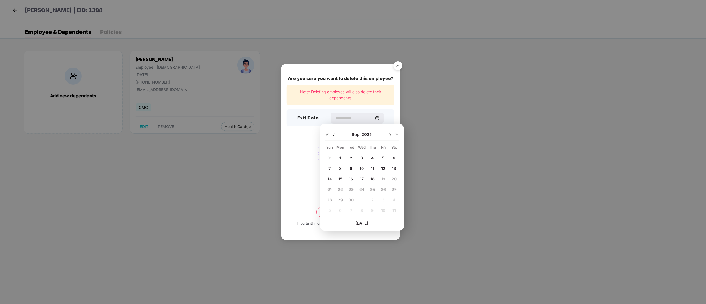
click at [343, 158] on div "1" at bounding box center [340, 158] width 8 height 8
type input "**********"
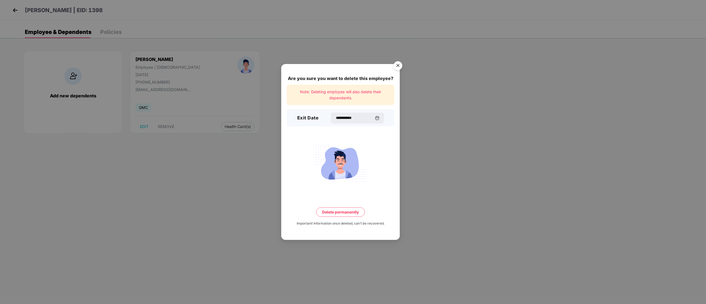
click at [344, 215] on button "Delete permanently" at bounding box center [340, 211] width 49 height 9
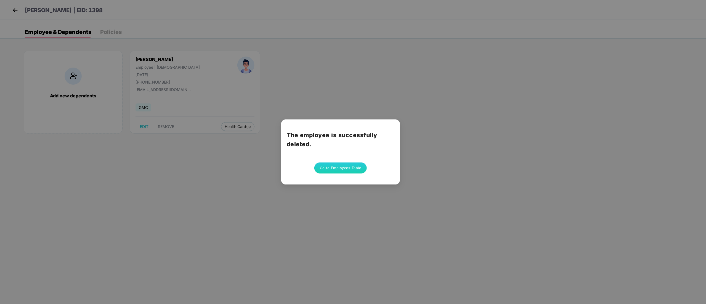
click at [332, 165] on button "Go to Employees Table" at bounding box center [340, 167] width 52 height 11
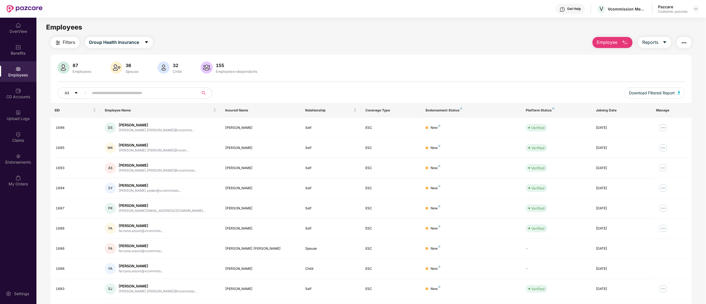
click at [136, 94] on input "text" at bounding box center [141, 93] width 99 height 8
paste input "****"
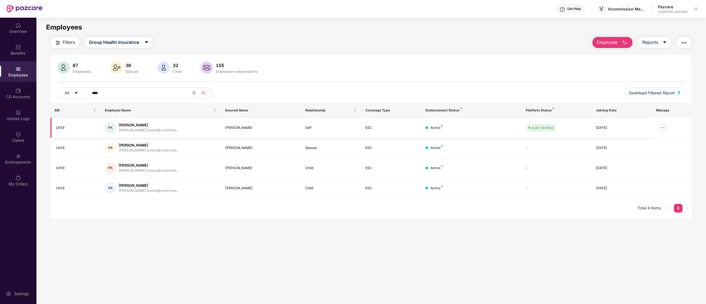
type input "****"
click at [663, 129] on img at bounding box center [663, 127] width 9 height 9
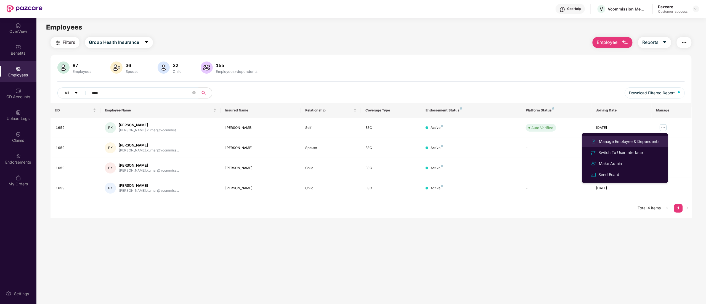
click at [614, 142] on div "Manage Employee & Dependents" at bounding box center [629, 141] width 63 height 6
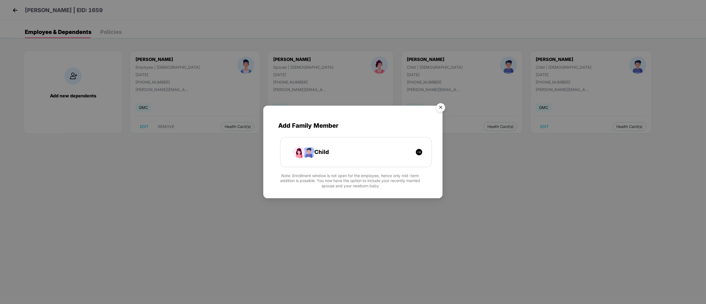
click at [443, 106] on img "Close" at bounding box center [440, 108] width 15 height 15
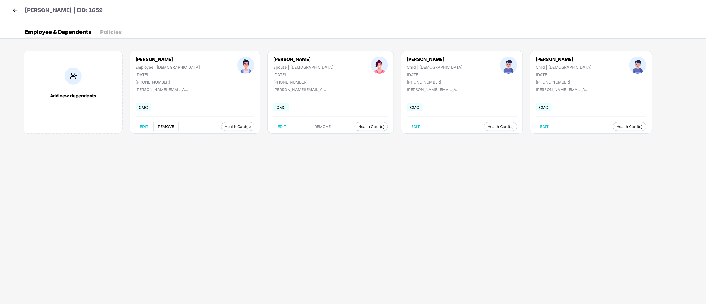
click at [172, 124] on button "REMOVE" at bounding box center [165, 126] width 25 height 9
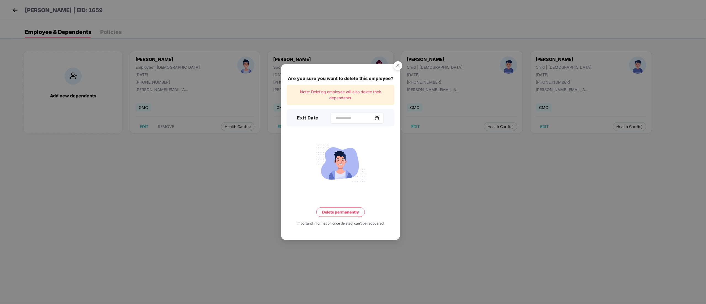
click at [337, 114] on div at bounding box center [357, 118] width 54 height 11
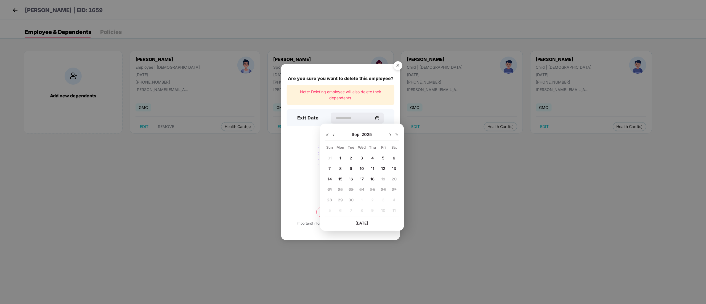
click at [381, 155] on div "5" at bounding box center [383, 158] width 8 height 8
type input "**********"
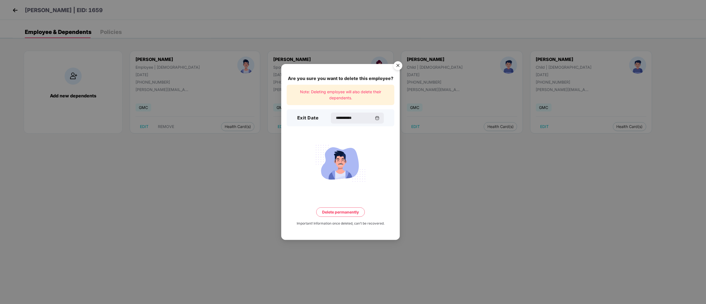
click at [327, 210] on button "Delete permanently" at bounding box center [340, 211] width 49 height 9
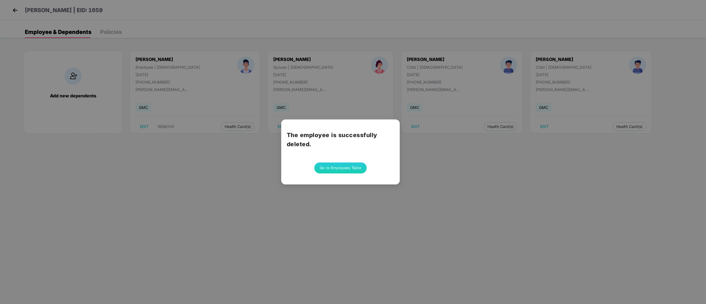
click at [344, 163] on button "Go to Employees Table" at bounding box center [340, 167] width 52 height 11
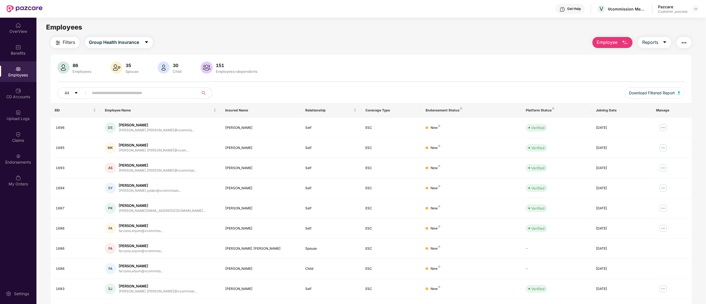
click at [148, 97] on input "text" at bounding box center [141, 93] width 99 height 8
paste input "****"
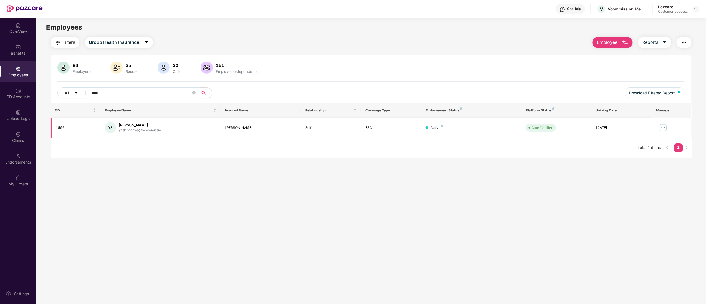
type input "****"
click at [664, 127] on img at bounding box center [663, 127] width 9 height 9
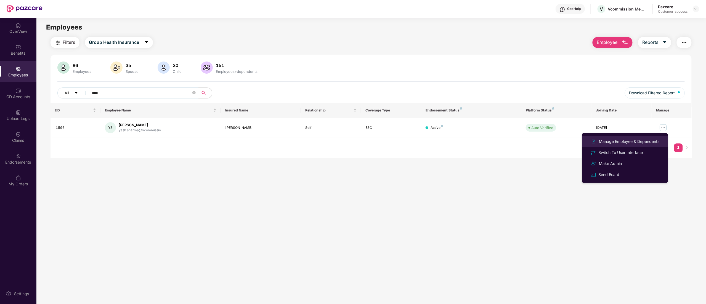
click at [610, 140] on div "Manage Employee & Dependents" at bounding box center [629, 141] width 63 height 6
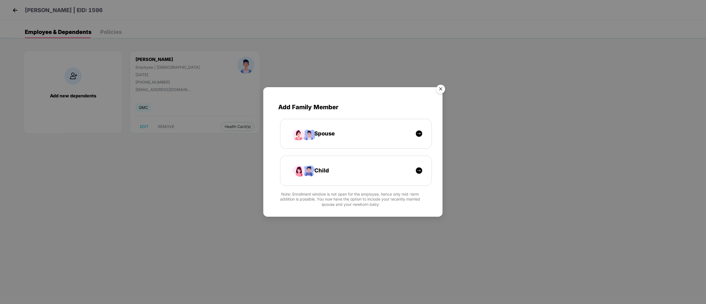
click at [438, 90] on img "Close" at bounding box center [440, 89] width 15 height 15
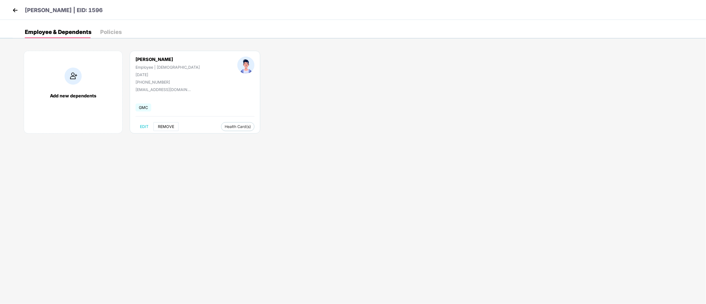
click at [166, 127] on span "REMOVE" at bounding box center [166, 126] width 16 height 4
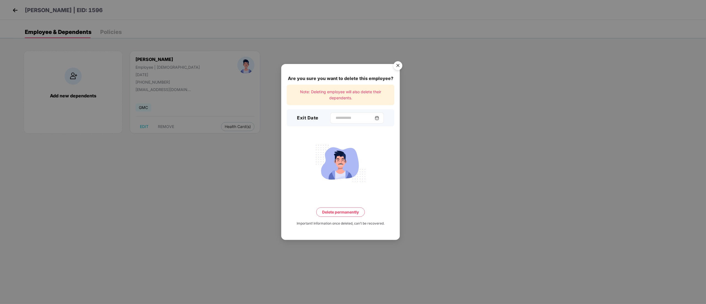
click at [337, 113] on div at bounding box center [357, 118] width 54 height 11
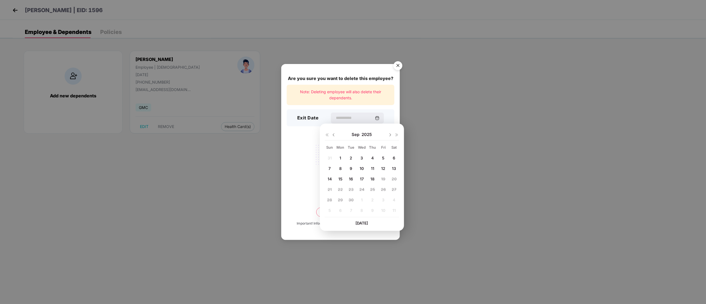
click at [333, 136] on img at bounding box center [333, 135] width 4 height 4
click at [390, 135] on img at bounding box center [390, 135] width 4 height 4
click at [384, 156] on span "5" at bounding box center [383, 158] width 2 height 5
type input "**********"
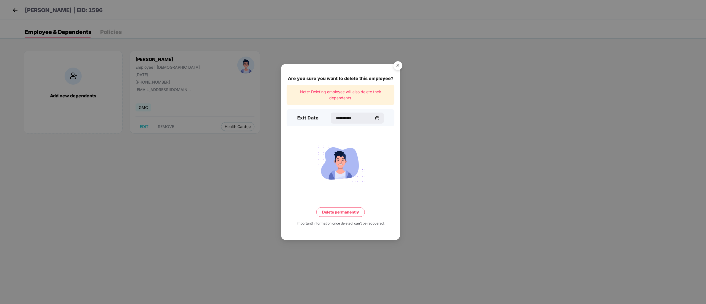
click at [335, 213] on button "Delete permanently" at bounding box center [340, 211] width 49 height 9
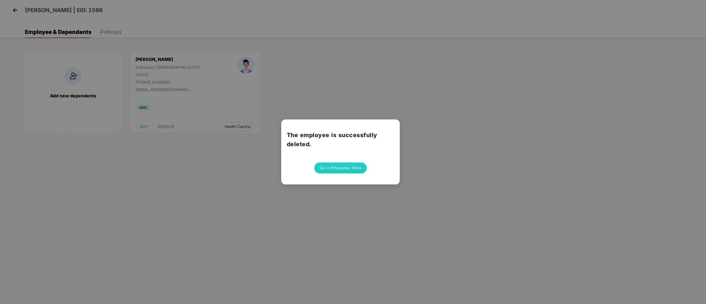
click at [345, 170] on button "Go to Employees Table" at bounding box center [340, 167] width 52 height 11
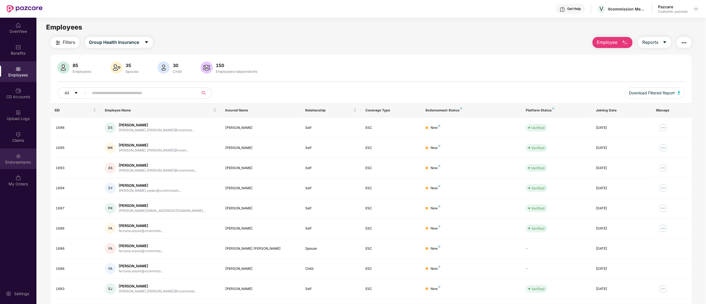
click at [13, 161] on div "Endorsements" at bounding box center [18, 162] width 36 height 6
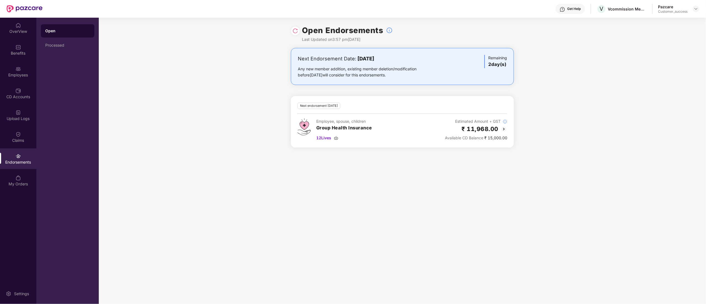
click at [296, 33] on img at bounding box center [295, 31] width 6 height 6
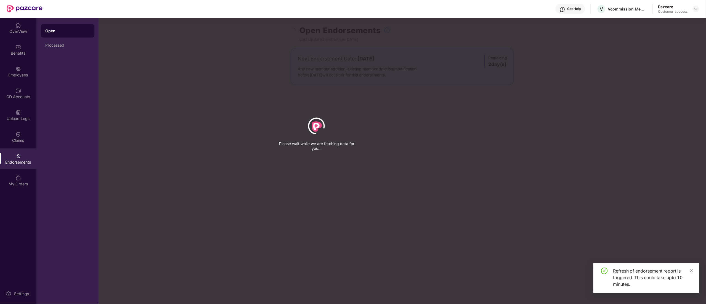
click at [691, 271] on icon "close" at bounding box center [691, 271] width 4 height 4
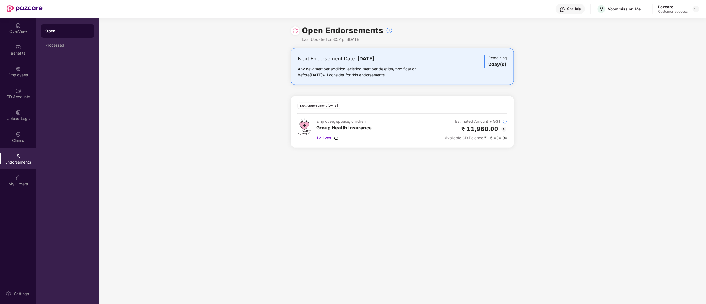
click at [505, 126] on img at bounding box center [503, 129] width 7 height 7
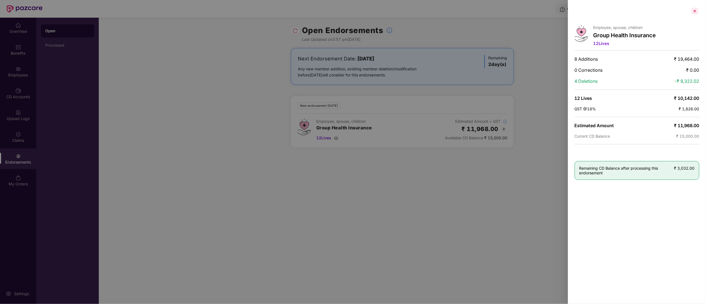
click at [695, 12] on div at bounding box center [694, 11] width 9 height 9
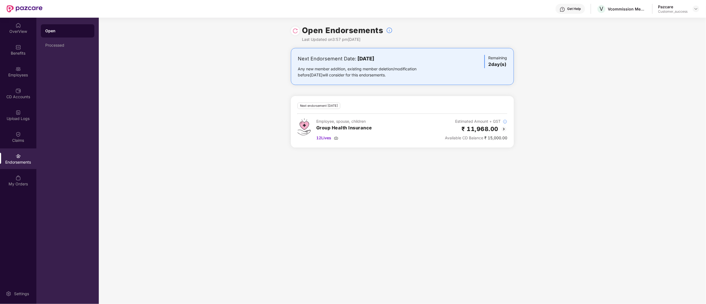
click at [294, 31] on img at bounding box center [295, 31] width 6 height 6
click at [503, 130] on img at bounding box center [503, 129] width 7 height 7
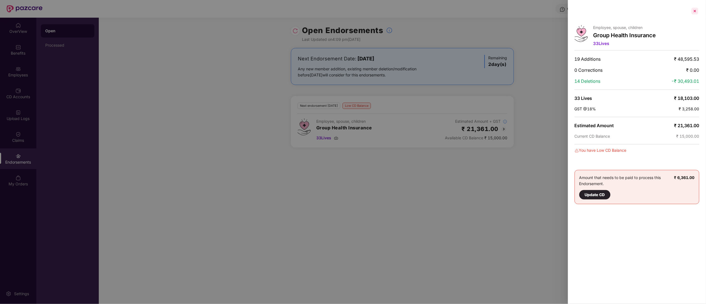
click at [693, 12] on div at bounding box center [694, 11] width 9 height 9
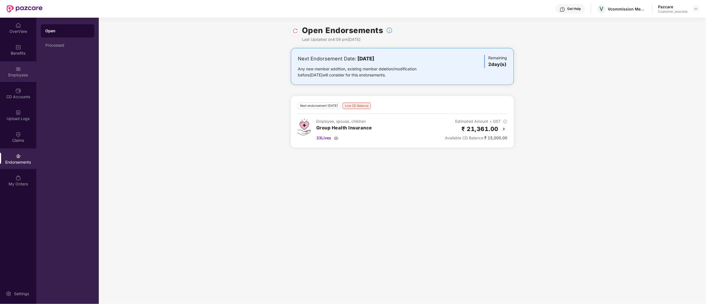
click at [20, 74] on div "Employees" at bounding box center [18, 75] width 36 height 6
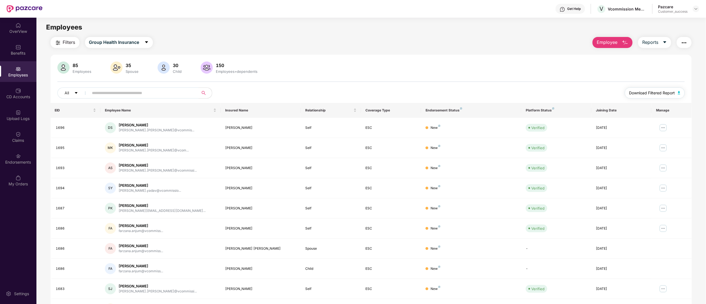
click at [669, 94] on span "Download Filtered Report" at bounding box center [652, 93] width 46 height 6
click at [694, 9] on img at bounding box center [696, 9] width 4 height 4
click at [642, 20] on div "Switch to partner view" at bounding box center [670, 22] width 72 height 11
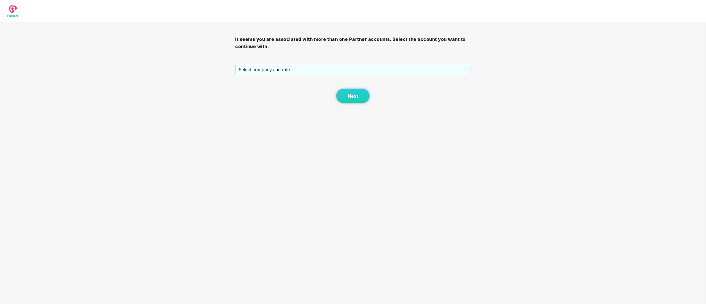
click at [267, 70] on span "Select company and role" at bounding box center [353, 69] width 228 height 10
click at [263, 88] on div "Pazcare - CUSTOMER_SUCCESS" at bounding box center [353, 89] width 229 height 6
click at [359, 96] on button "Next" at bounding box center [352, 96] width 33 height 14
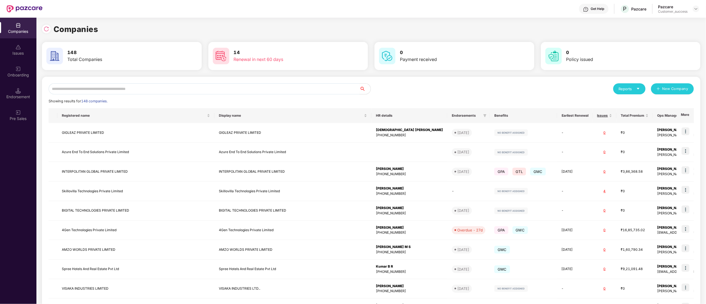
click at [122, 88] on input "text" at bounding box center [204, 88] width 311 height 11
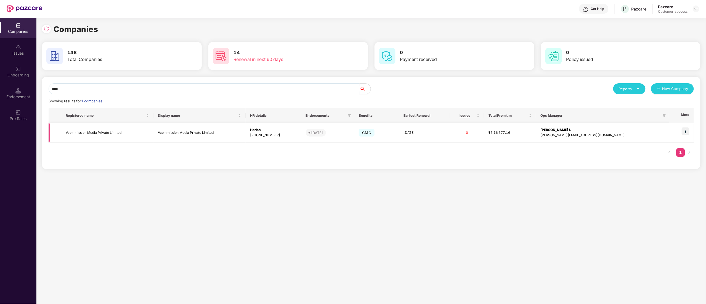
type input "****"
click at [78, 134] on td "Vcommission Media Private Limited" at bounding box center [107, 133] width 92 height 20
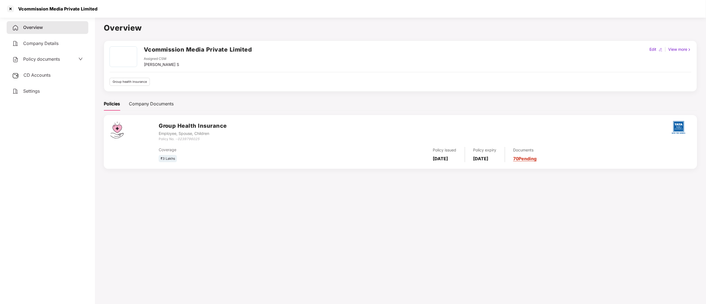
click at [188, 142] on div "Coverage ₹3 Lakhs Policy issued [DATE] Policy expiry [DATE] Documents 70 Pending" at bounding box center [425, 152] width 532 height 21
click at [188, 137] on icon "0239796025" at bounding box center [188, 139] width 22 height 4
copy icon "0239796025"
click at [11, 10] on div at bounding box center [10, 8] width 9 height 9
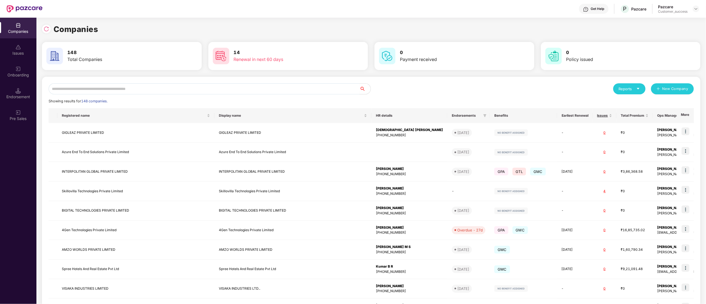
click at [74, 86] on input "text" at bounding box center [204, 88] width 311 height 11
type input "*"
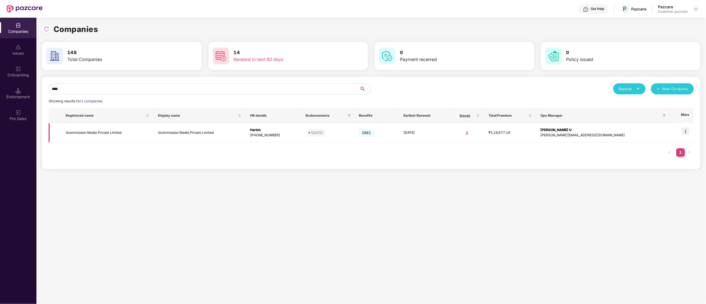
type input "****"
click at [685, 133] on img at bounding box center [685, 131] width 8 height 8
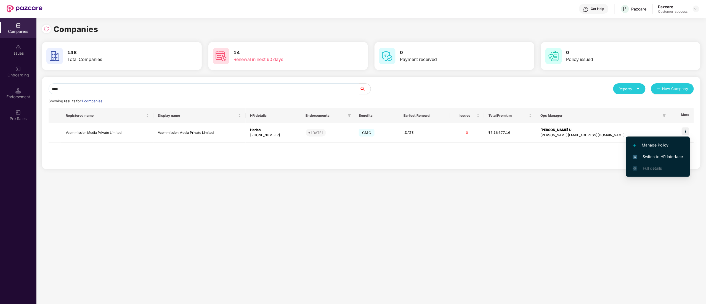
click at [656, 155] on span "Switch to HR interface" at bounding box center [658, 157] width 50 height 6
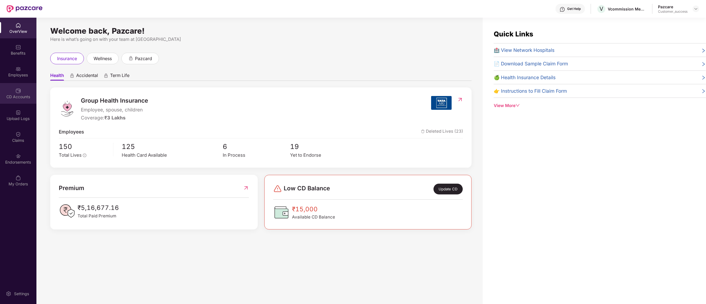
click at [12, 92] on div "CD Accounts" at bounding box center [18, 93] width 36 height 21
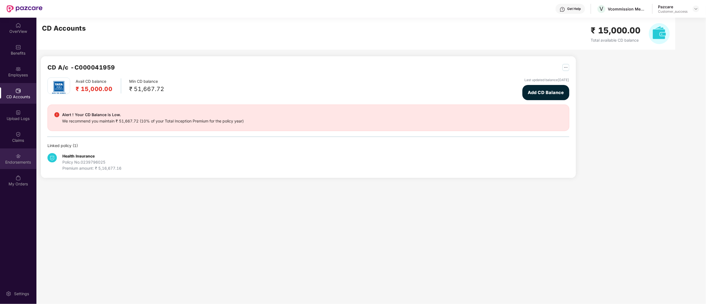
click at [19, 158] on img at bounding box center [18, 156] width 6 height 6
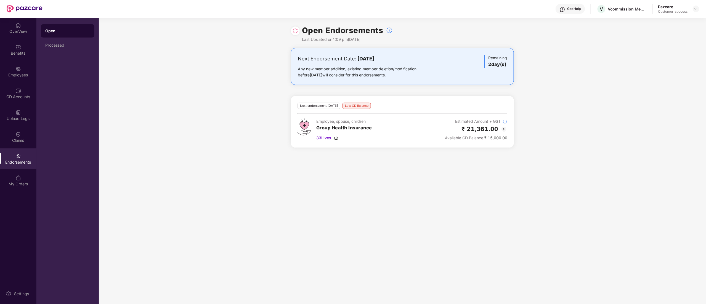
click at [503, 130] on img at bounding box center [503, 129] width 7 height 7
